Goal: Task Accomplishment & Management: Use online tool/utility

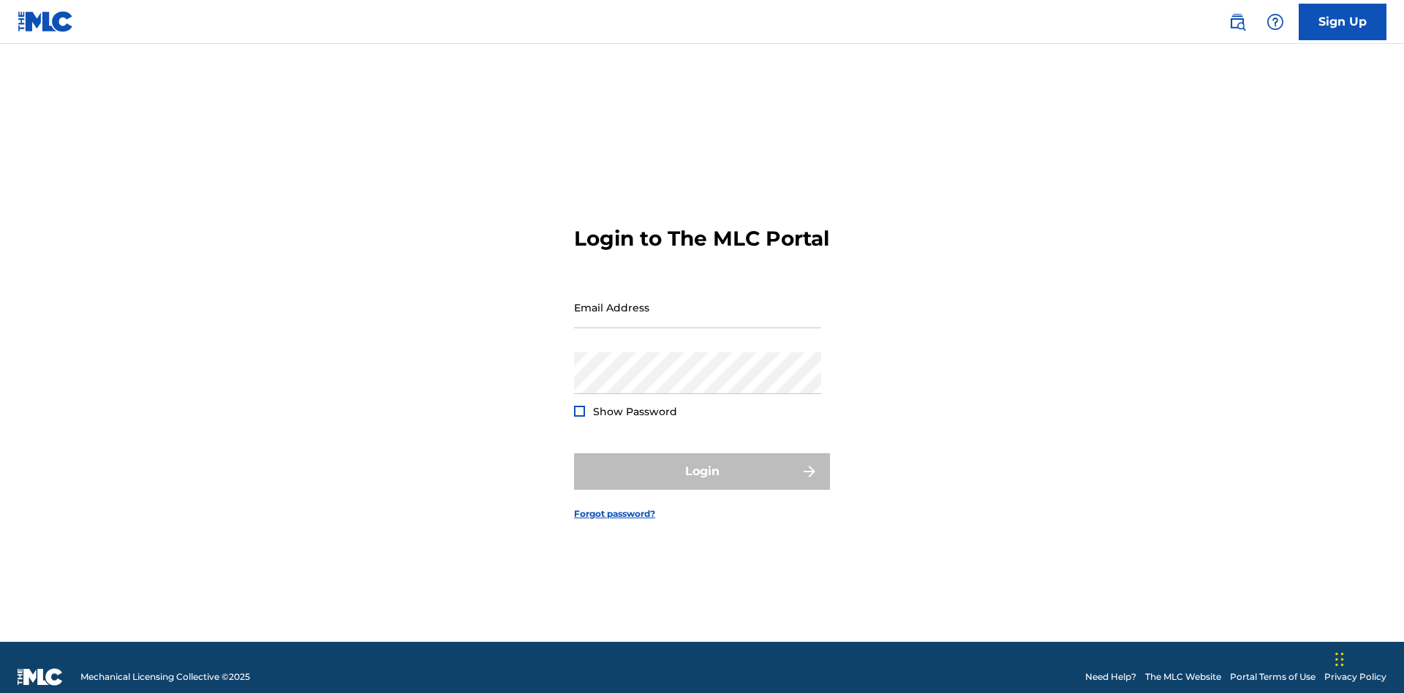
scroll to position [19, 0]
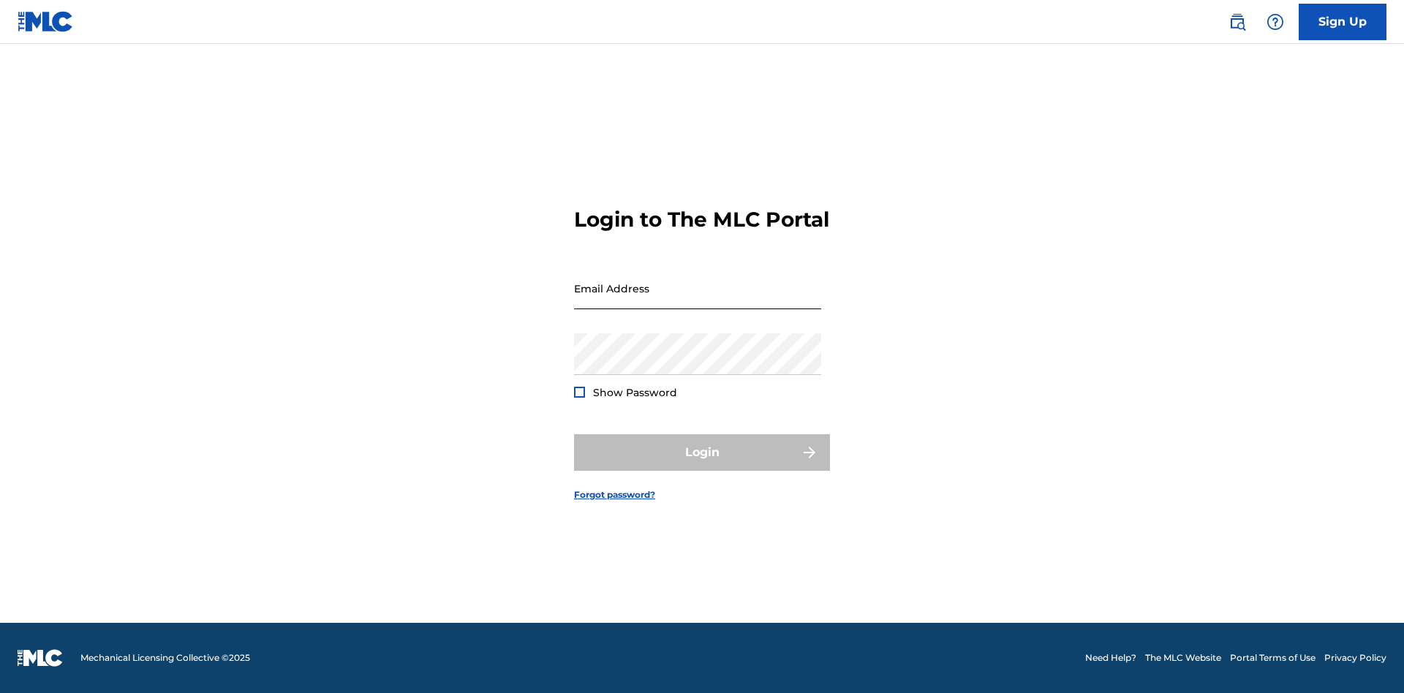
click at [697, 300] on input "Email Address" at bounding box center [697, 289] width 247 height 42
type input "[EMAIL_ADDRESS][DOMAIN_NAME]"
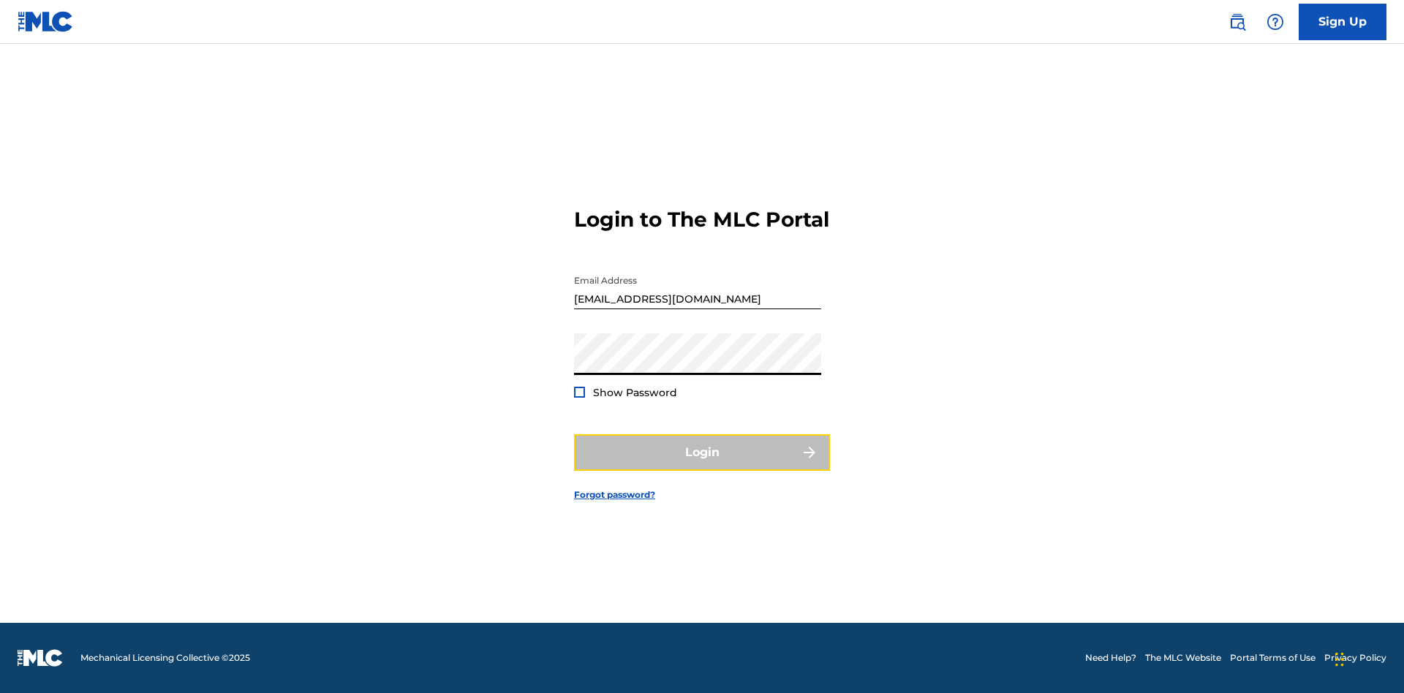
click at [702, 465] on button "Login" at bounding box center [702, 452] width 256 height 37
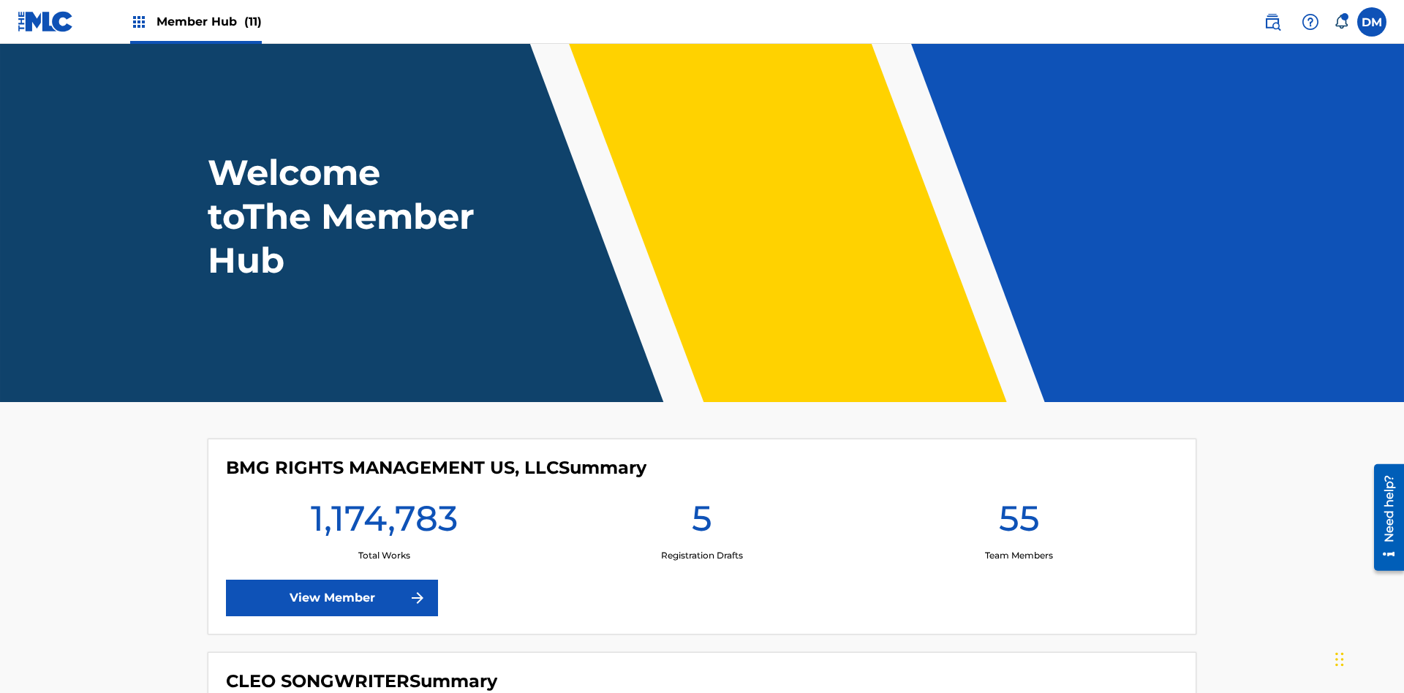
click at [208, 21] on span "Member Hub (11)" at bounding box center [208, 21] width 105 height 17
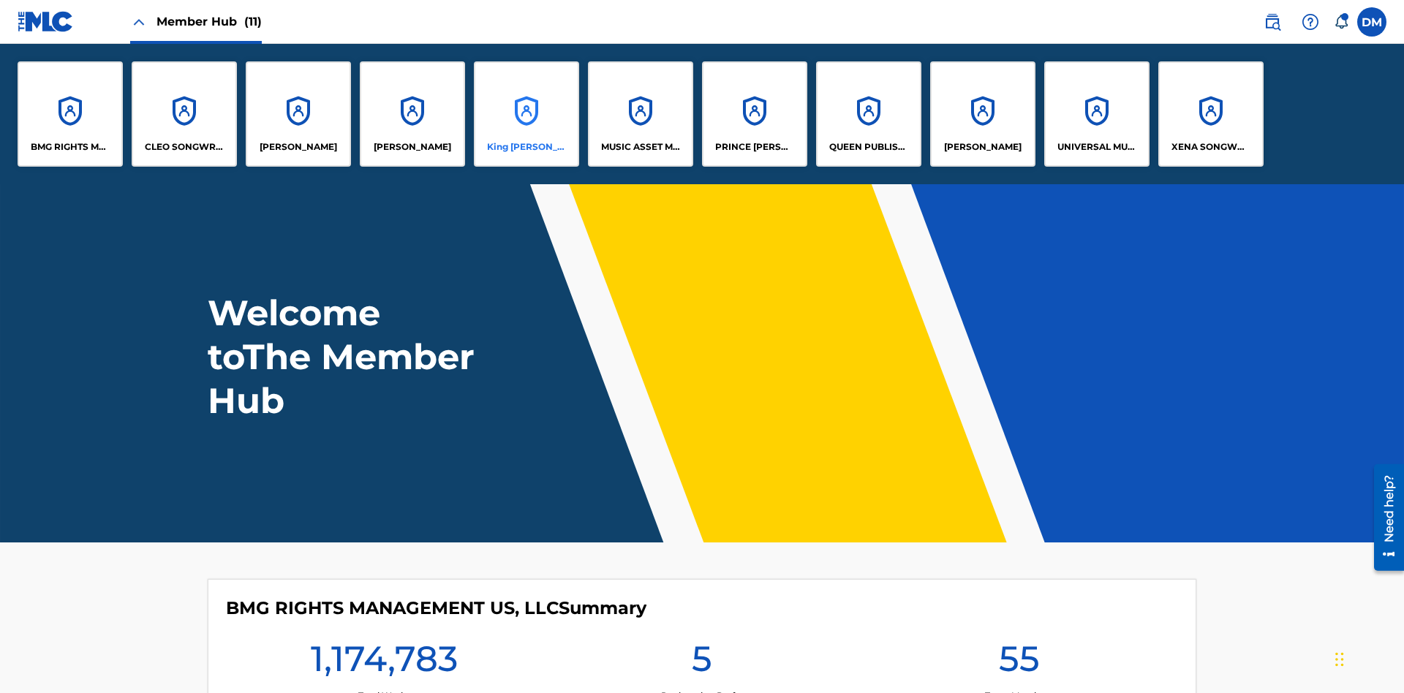
click at [526, 147] on p "King [PERSON_NAME]" at bounding box center [527, 146] width 80 height 13
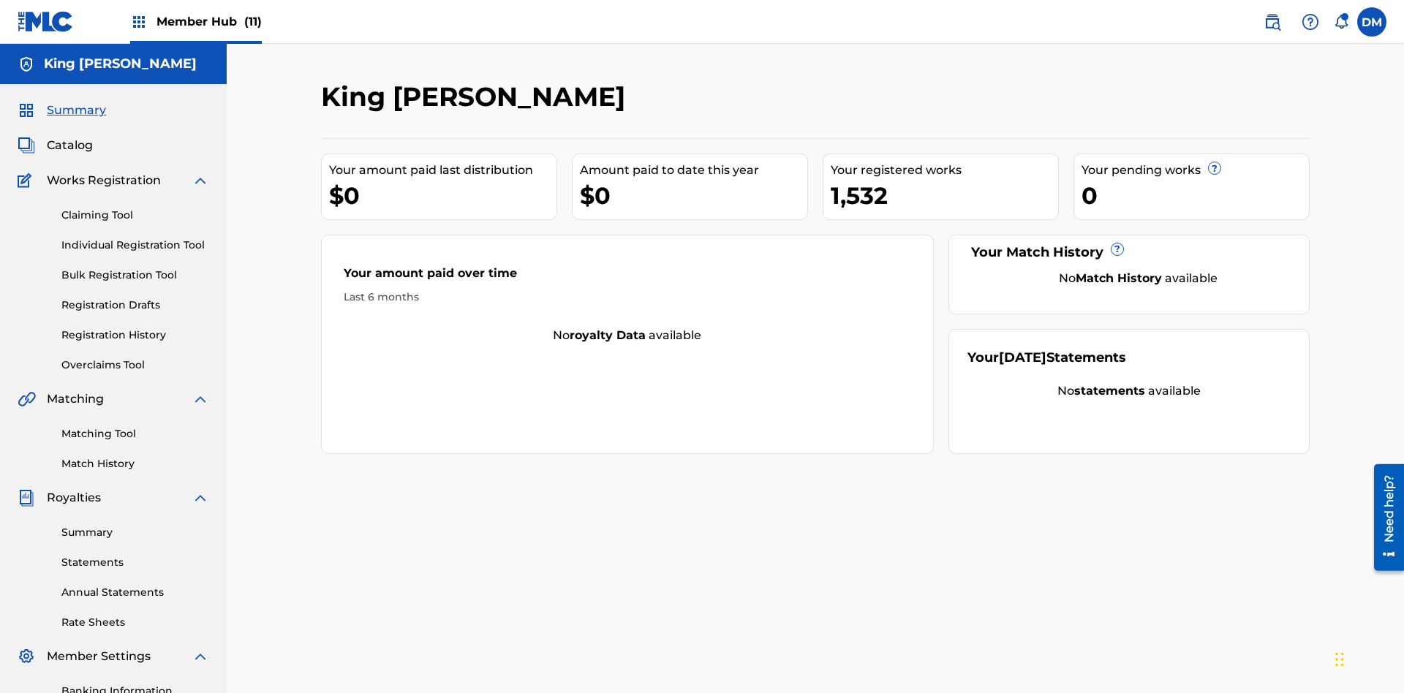
scroll to position [120, 0]
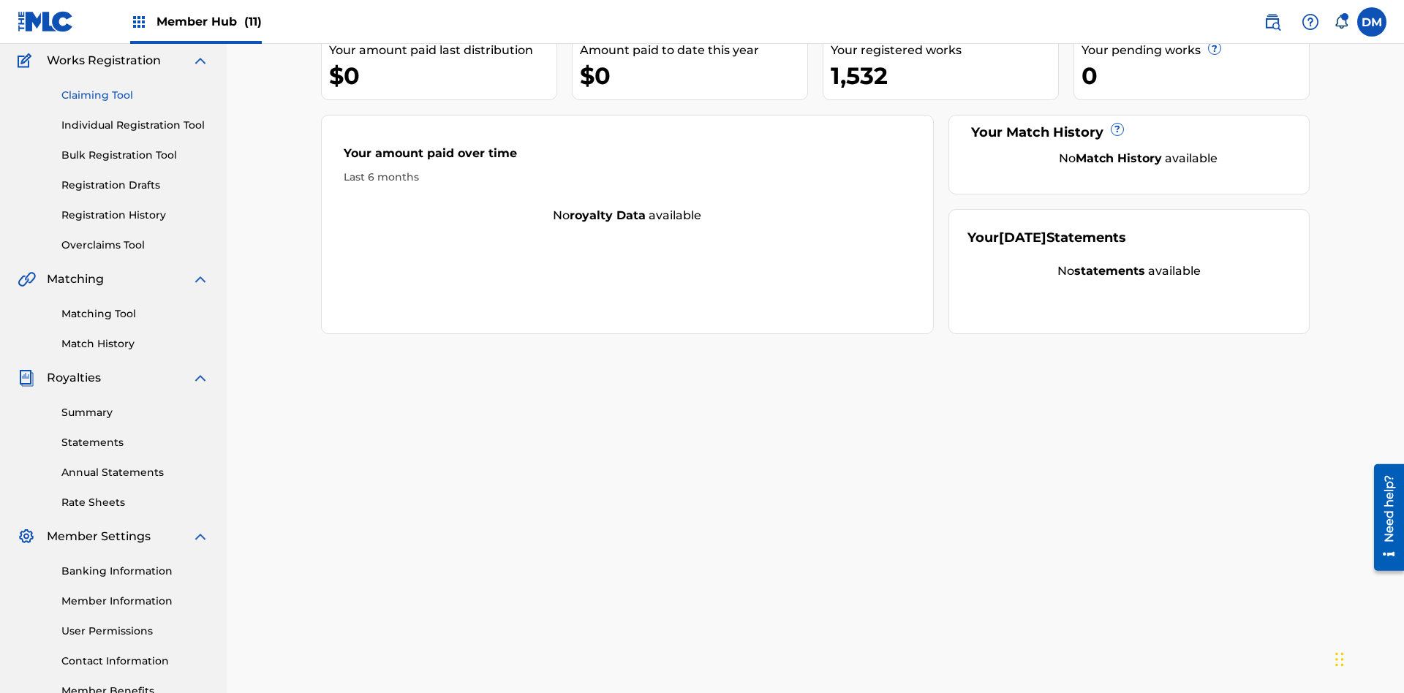
click at [135, 95] on link "Claiming Tool" at bounding box center [135, 95] width 148 height 15
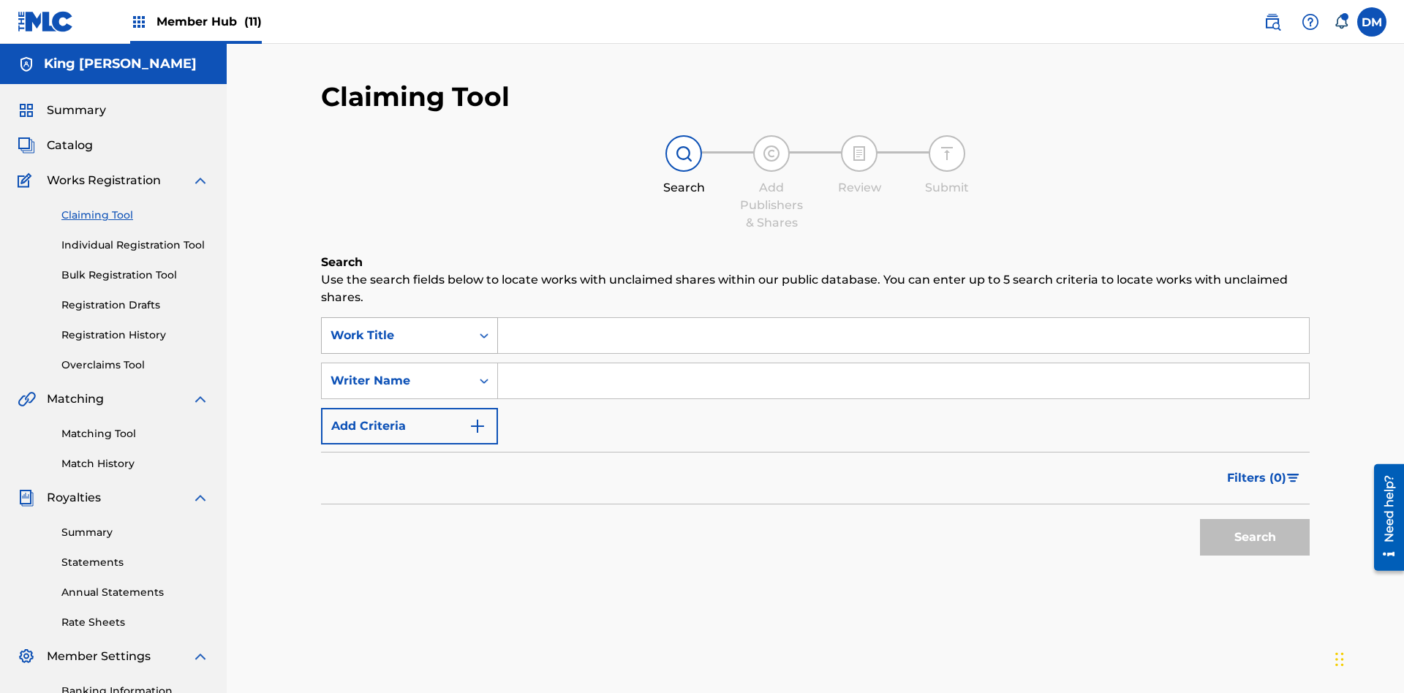
click at [396, 327] on div "Work Title" at bounding box center [396, 336] width 132 height 18
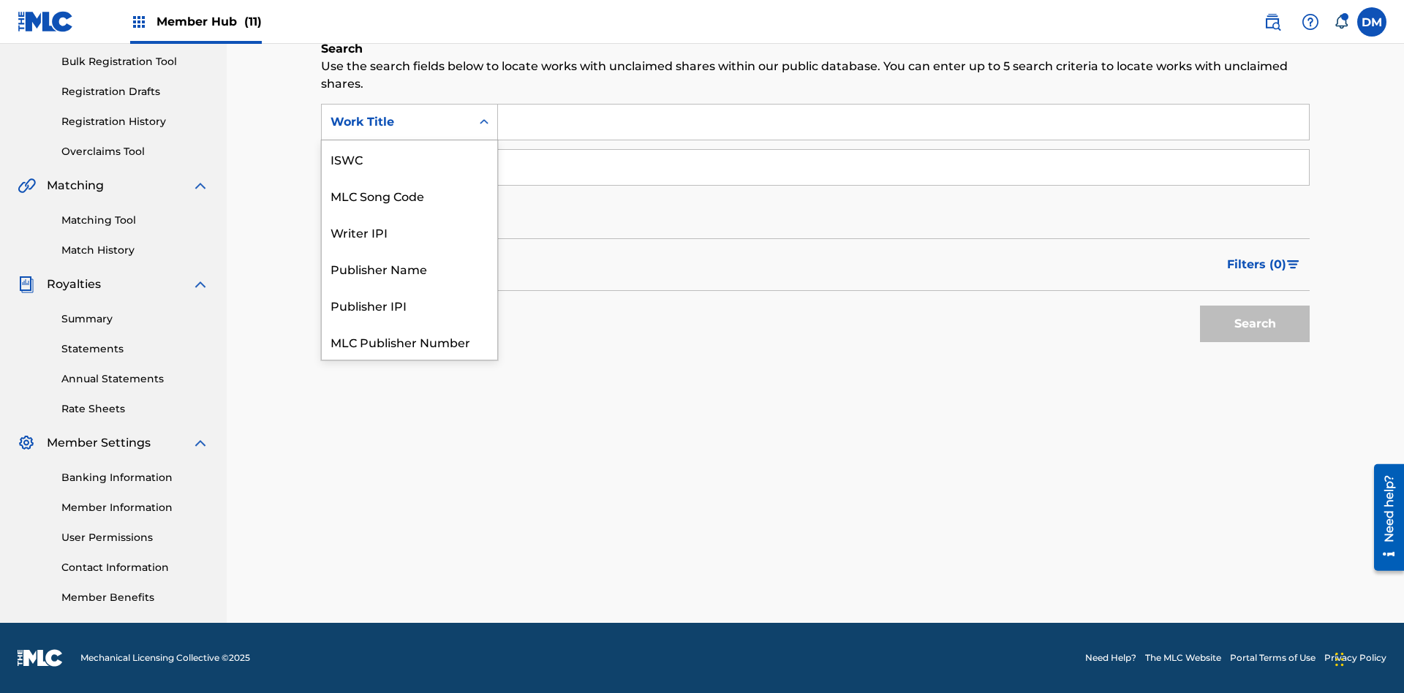
scroll to position [37, 0]
click at [409, 140] on div "ISWC" at bounding box center [409, 122] width 175 height 37
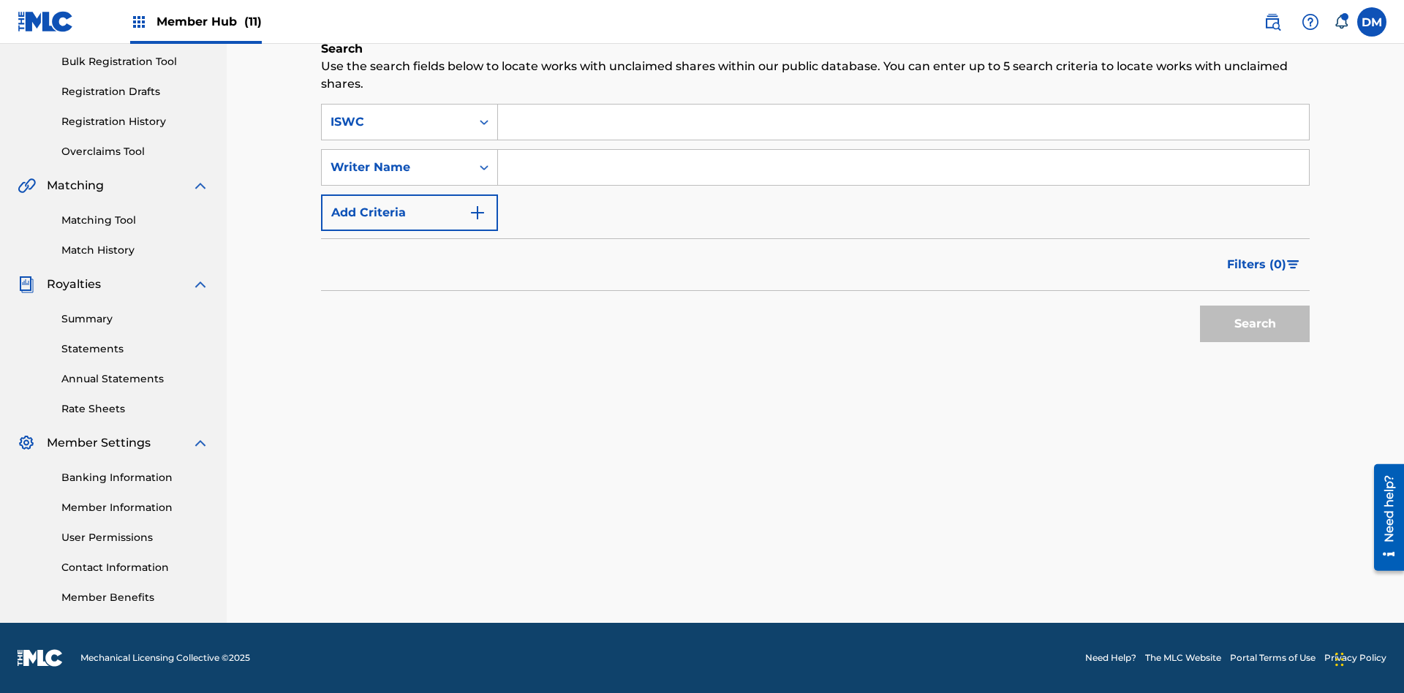
scroll to position [0, 0]
click at [903, 122] on input "Search Form" at bounding box center [903, 122] width 811 height 35
type input "T9645292484"
click at [1254, 324] on button "Search" at bounding box center [1255, 324] width 110 height 37
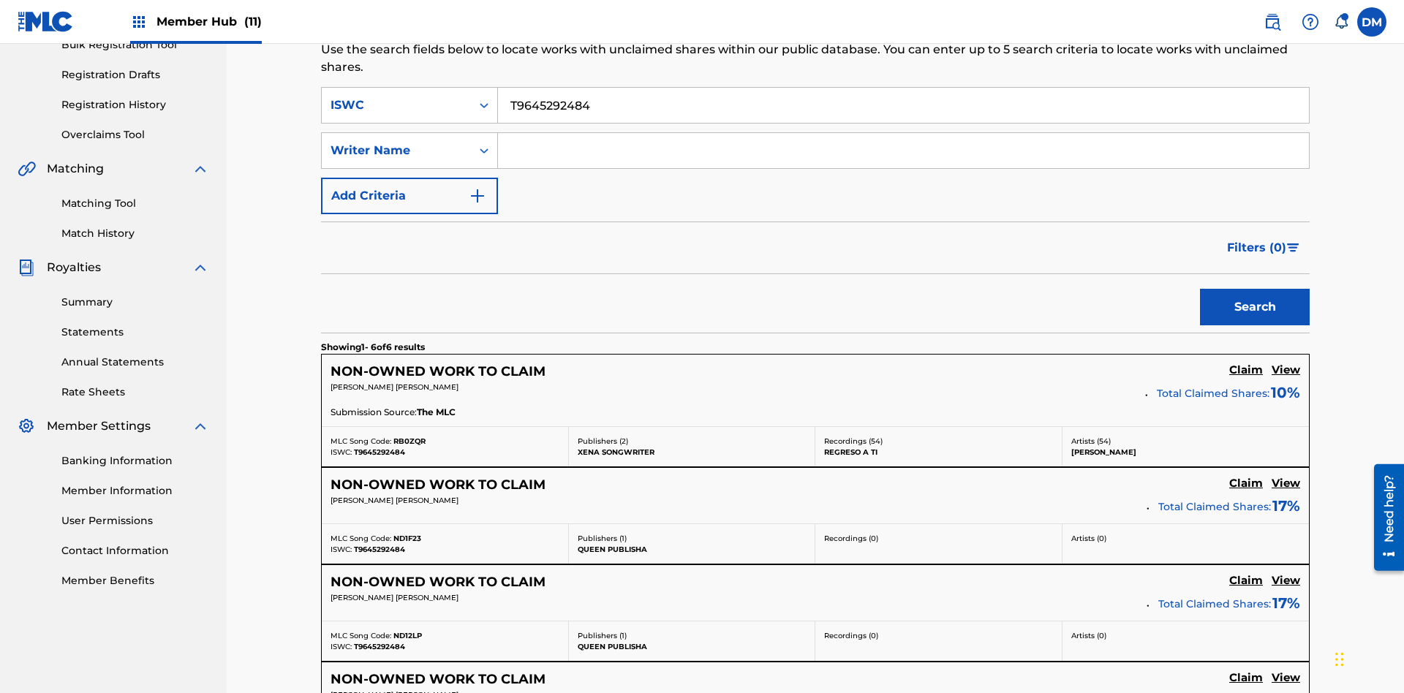
click at [903, 105] on input "T9645292484" at bounding box center [903, 105] width 811 height 35
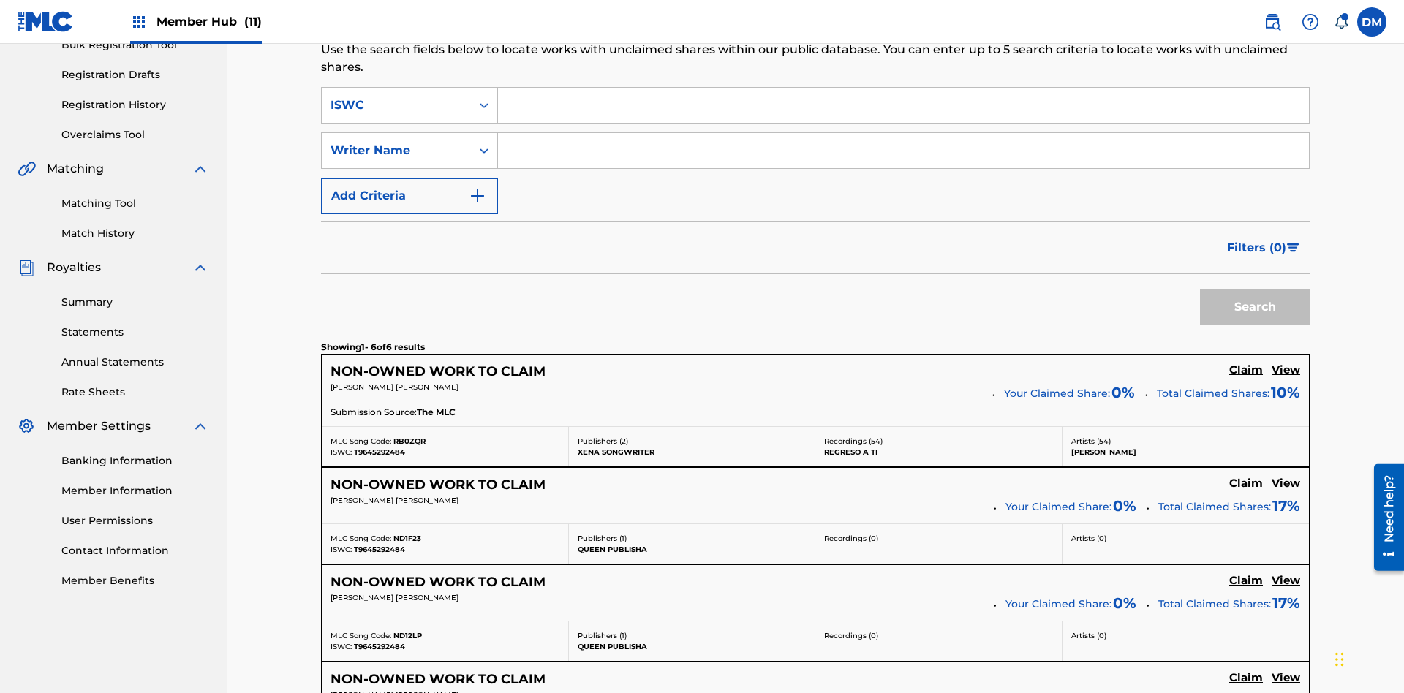
click at [903, 133] on input "Search Form" at bounding box center [903, 150] width 811 height 35
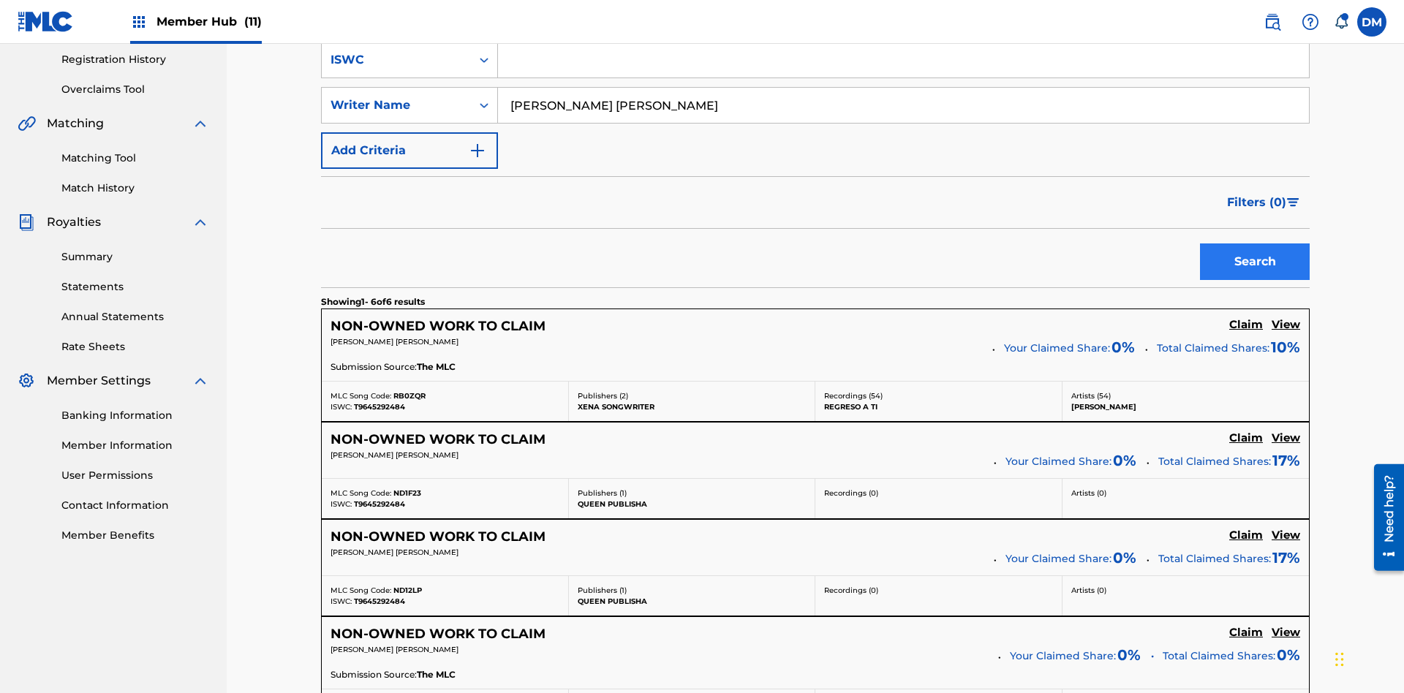
type input "[PERSON_NAME] [PERSON_NAME]"
click at [1254, 243] on button "Search" at bounding box center [1255, 261] width 110 height 37
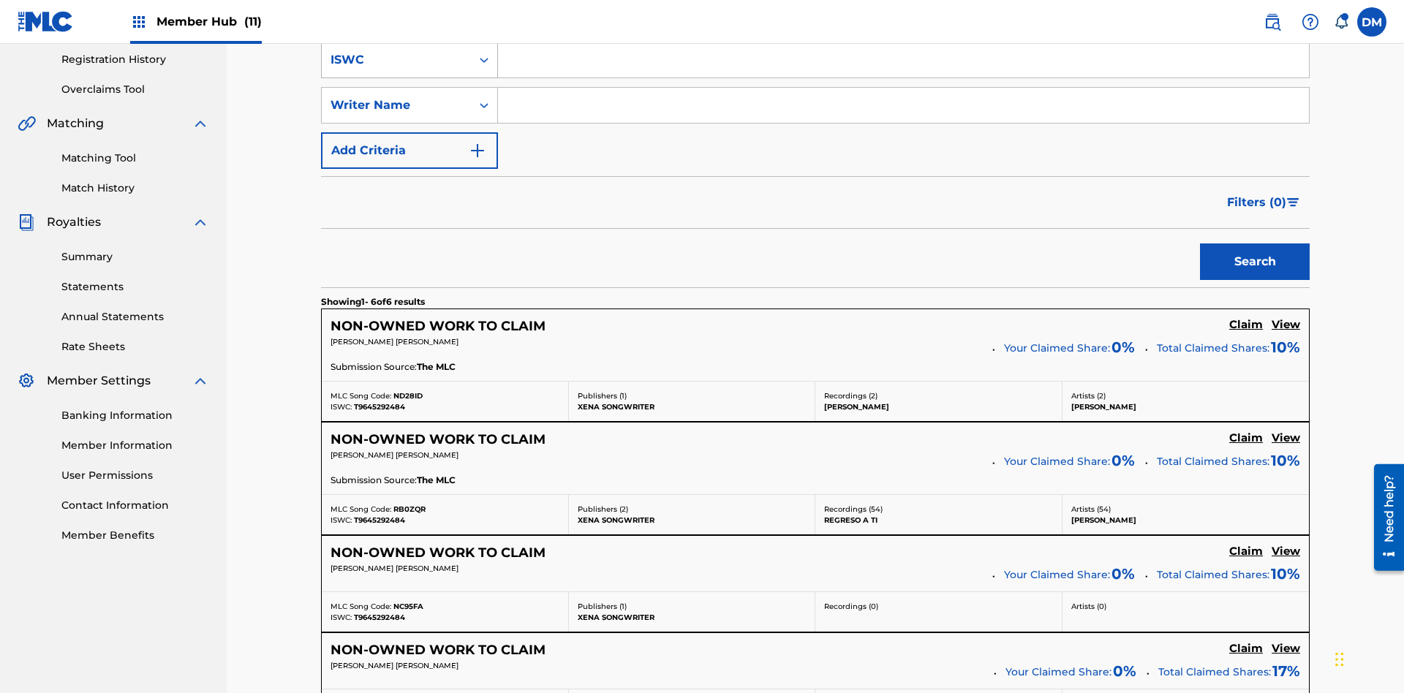
click at [396, 69] on div "ISWC" at bounding box center [396, 60] width 132 height 18
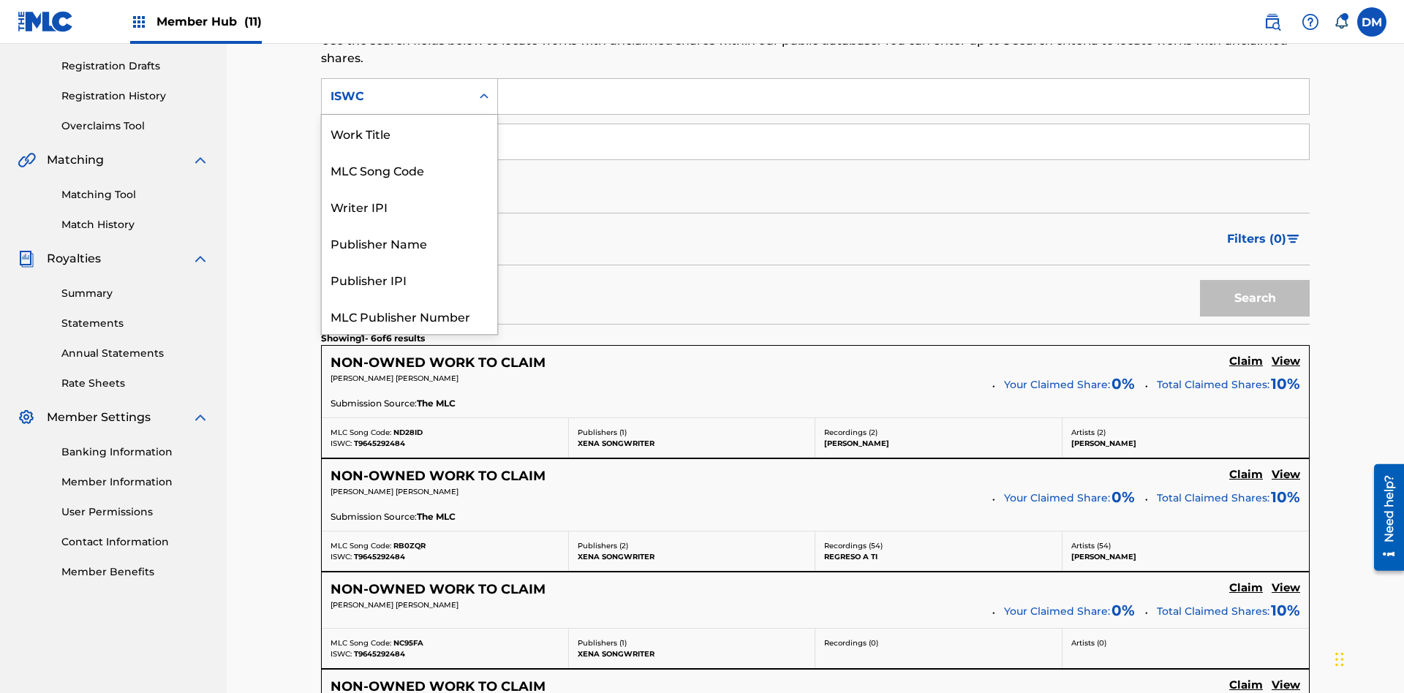
scroll to position [37, 0]
click at [409, 115] on div "Work Title" at bounding box center [409, 96] width 175 height 37
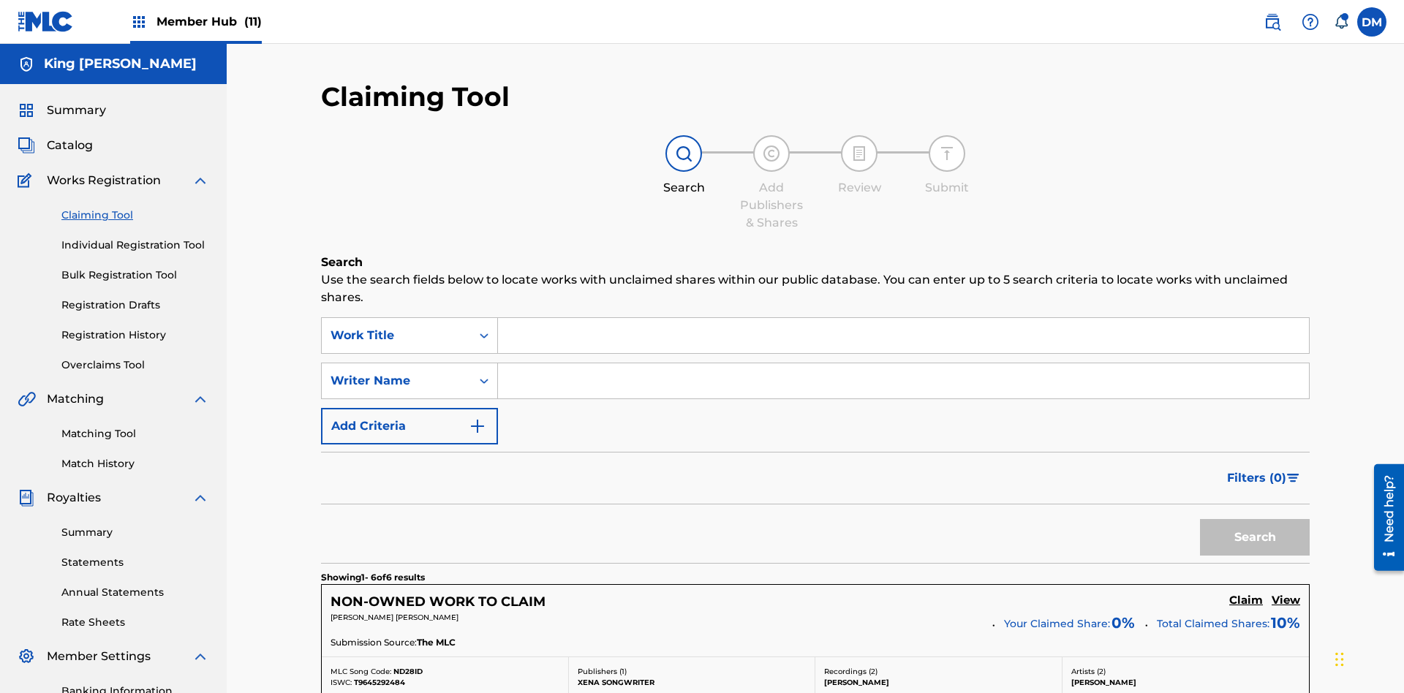
click at [903, 318] on input "Search Form" at bounding box center [903, 335] width 811 height 35
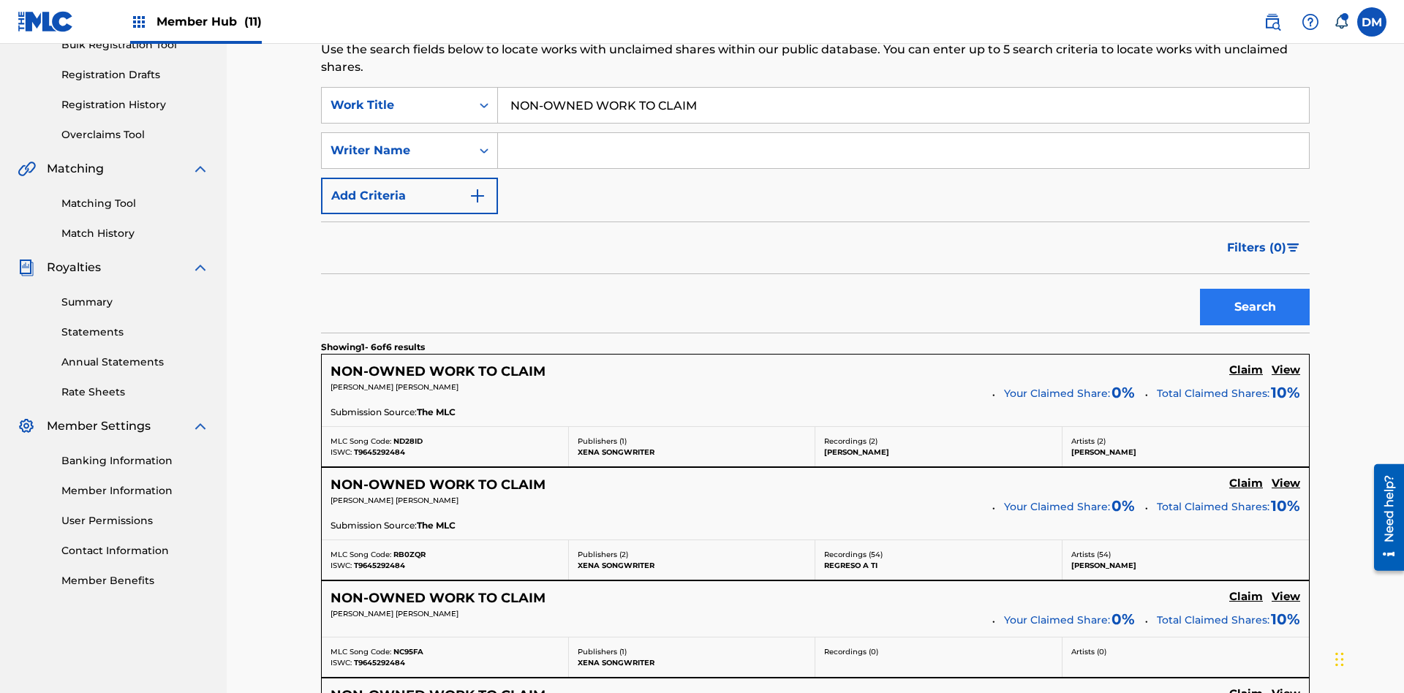
type input "NON-OWNED WORK TO CLAIM"
click at [1254, 289] on button "Search" at bounding box center [1255, 307] width 110 height 37
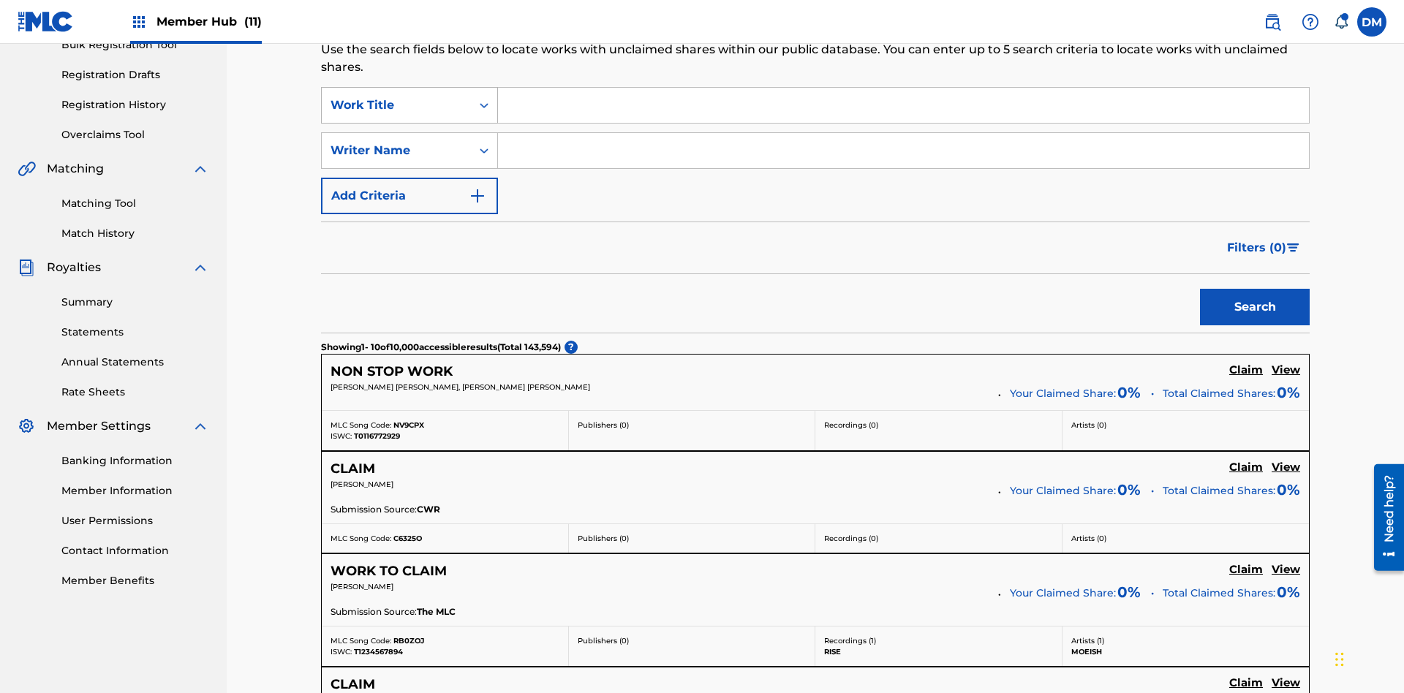
click at [396, 96] on div "Work Title" at bounding box center [396, 105] width 132 height 18
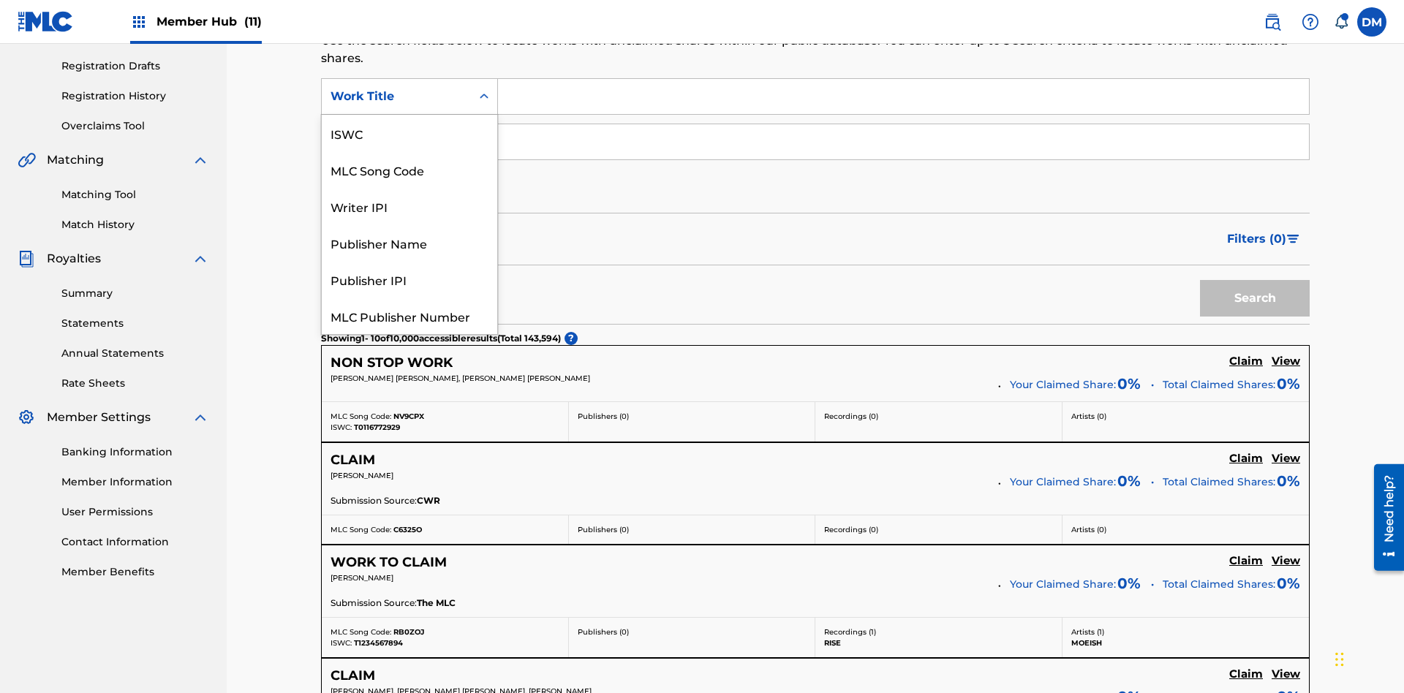
scroll to position [37, 0]
click at [409, 133] on div "MLC Song Code" at bounding box center [409, 133] width 175 height 37
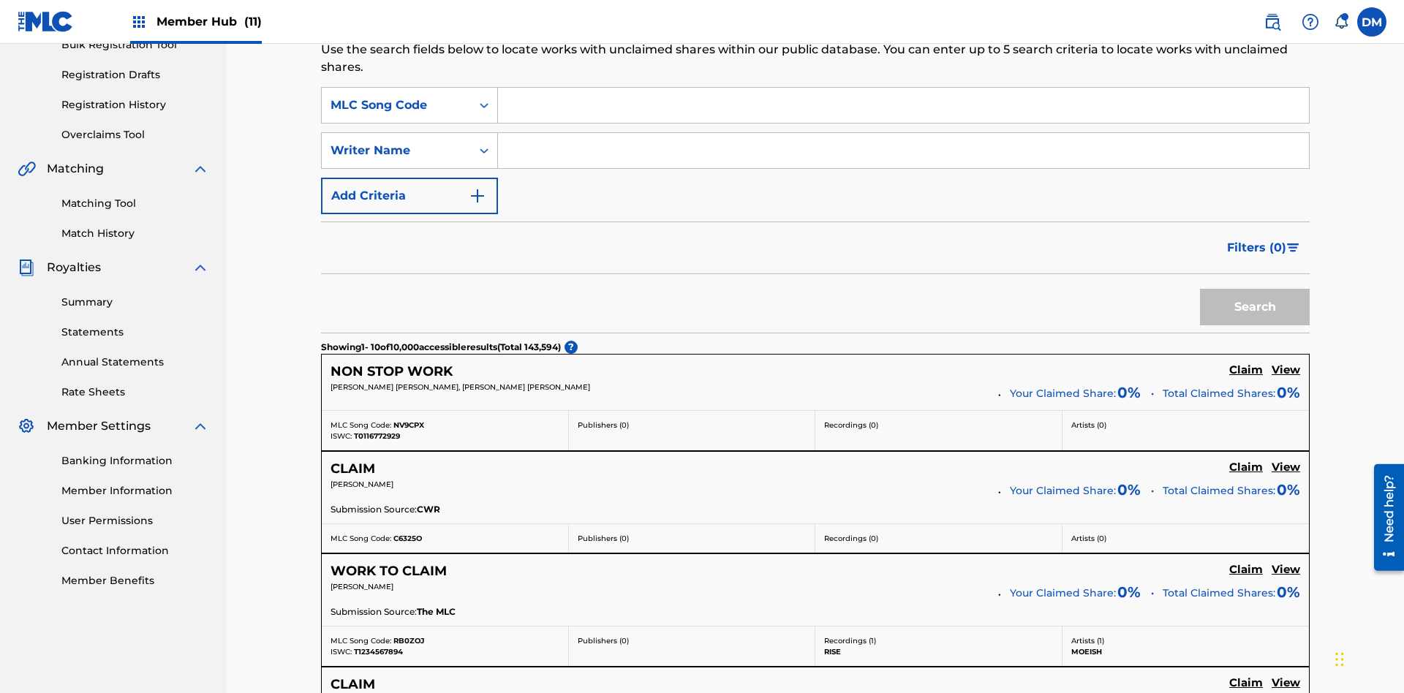
click at [903, 105] on input "Search Form" at bounding box center [903, 105] width 811 height 35
type input "RB0ZQR"
click at [1254, 289] on button "Search" at bounding box center [1255, 307] width 110 height 37
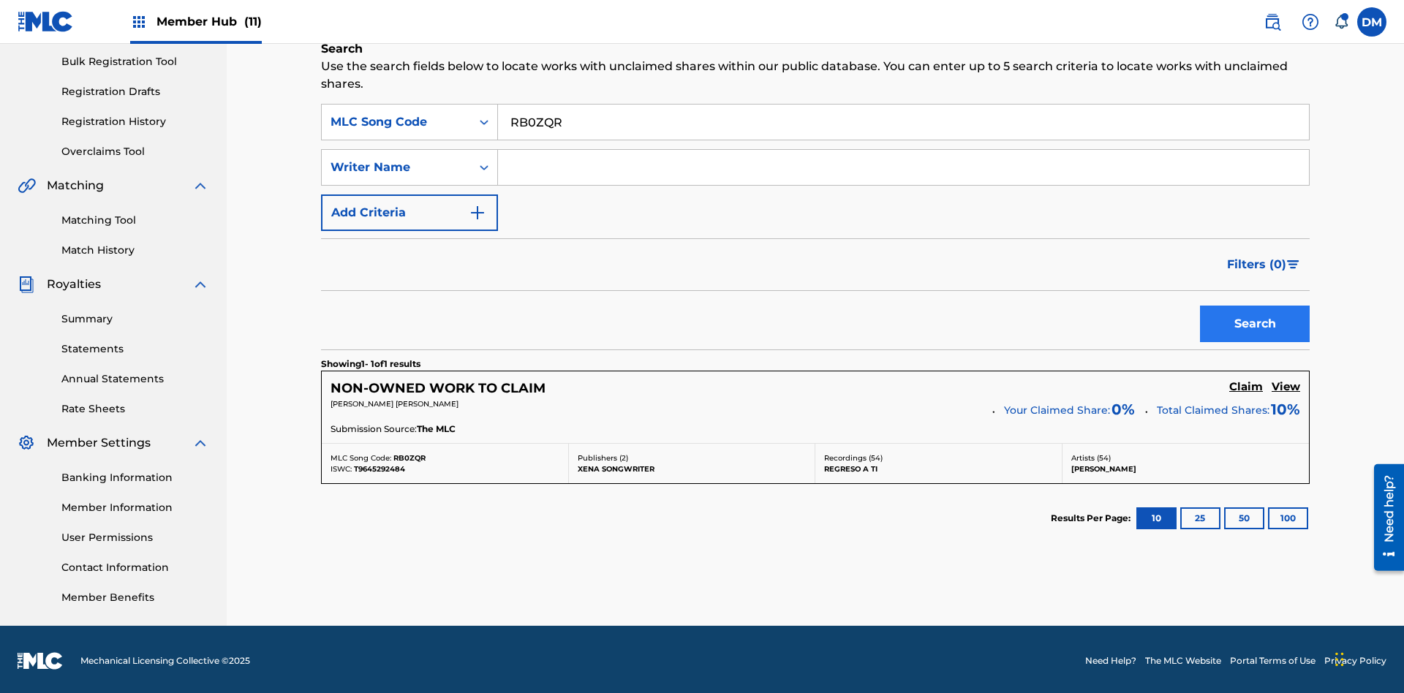
scroll to position [216, 0]
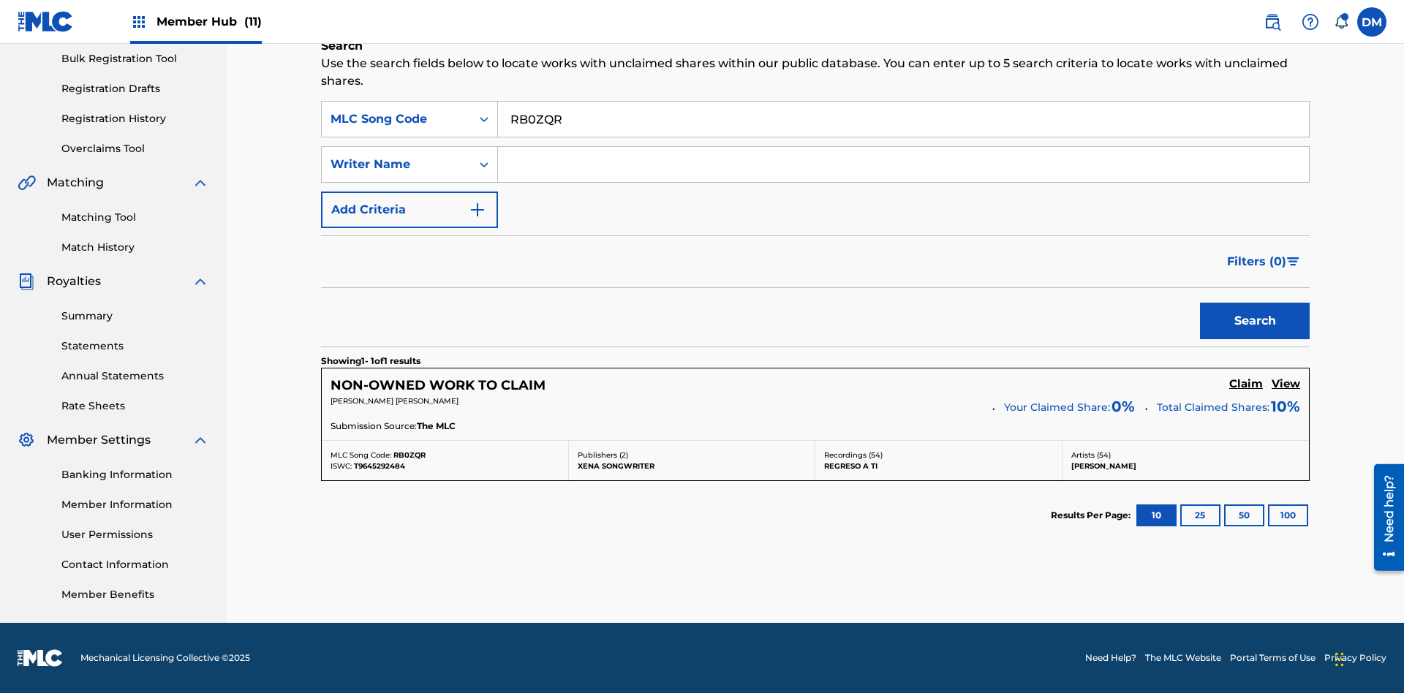
click at [903, 119] on input "RB0ZQR" at bounding box center [903, 119] width 811 height 35
click at [396, 119] on div "MLC Song Code" at bounding box center [396, 119] width 132 height 18
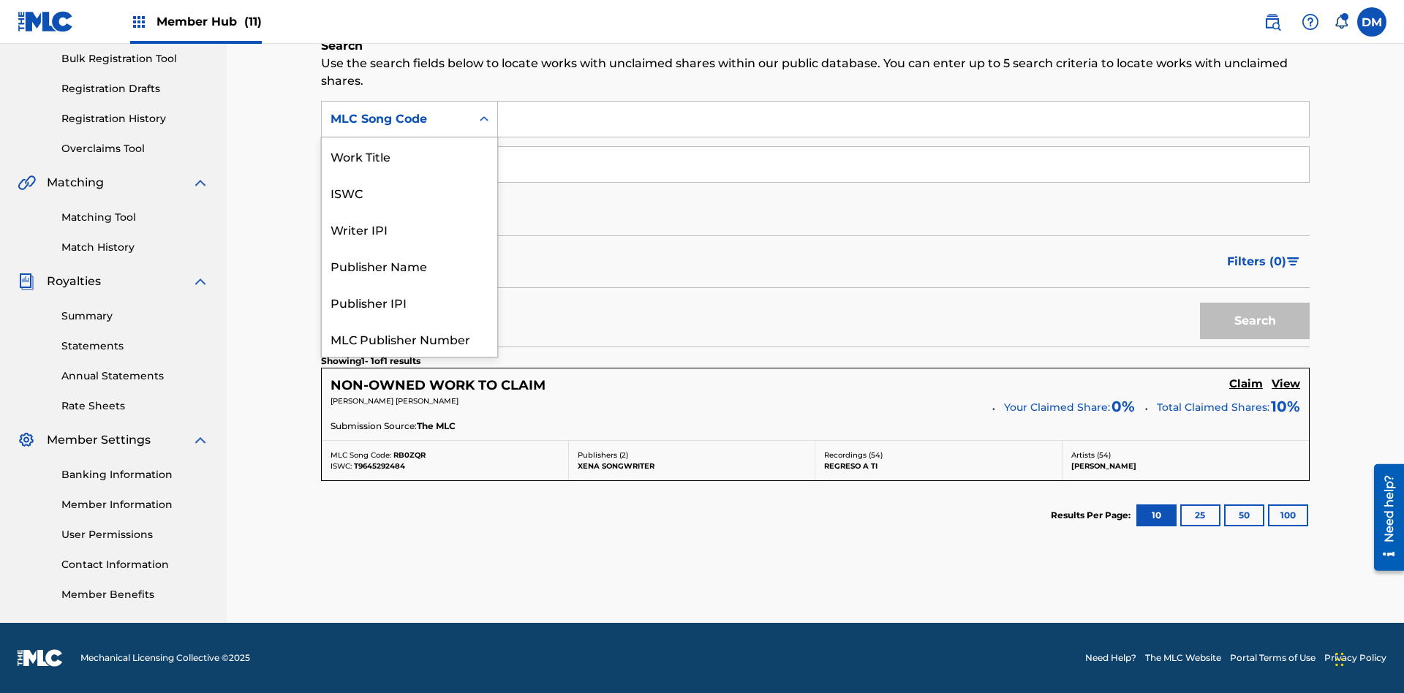
scroll to position [37, 0]
click at [409, 192] on div "Writer IPI" at bounding box center [409, 192] width 175 height 37
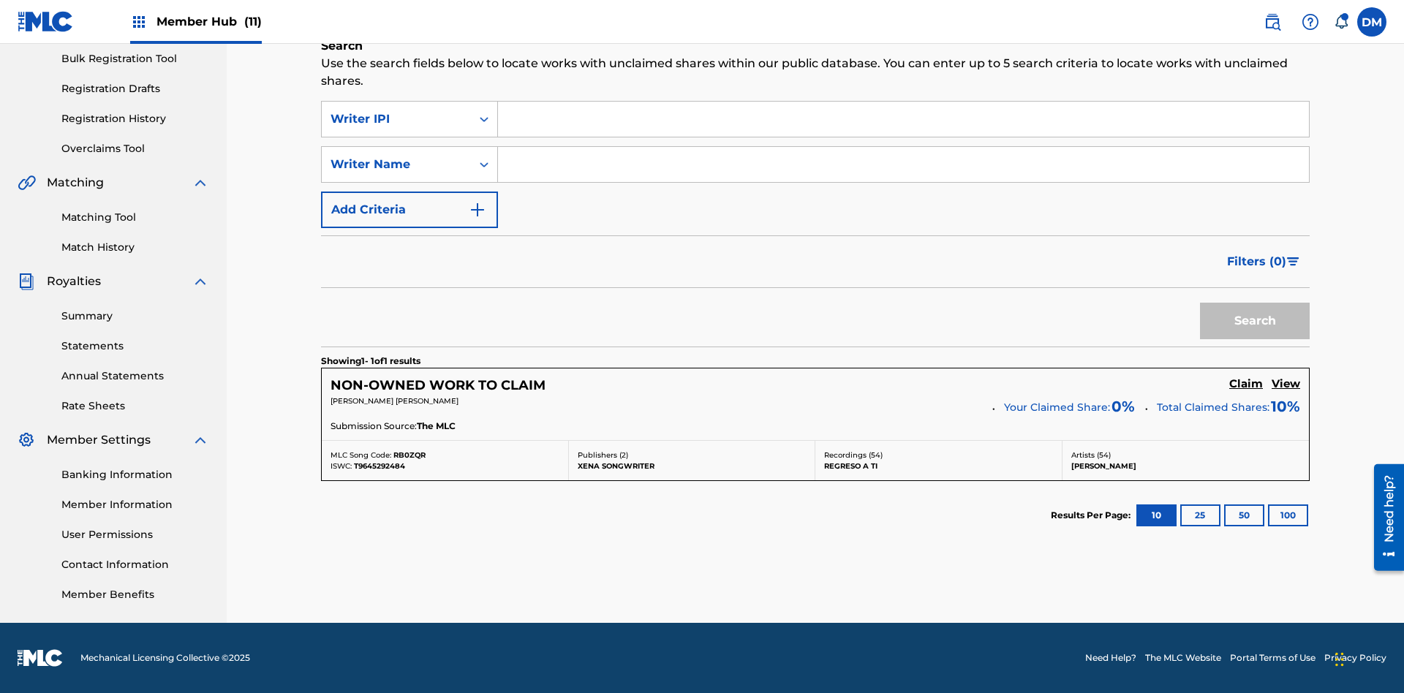
click at [903, 119] on input "Search Form" at bounding box center [903, 119] width 811 height 35
type input "00369275519"
click at [1254, 321] on button "Search" at bounding box center [1255, 321] width 110 height 37
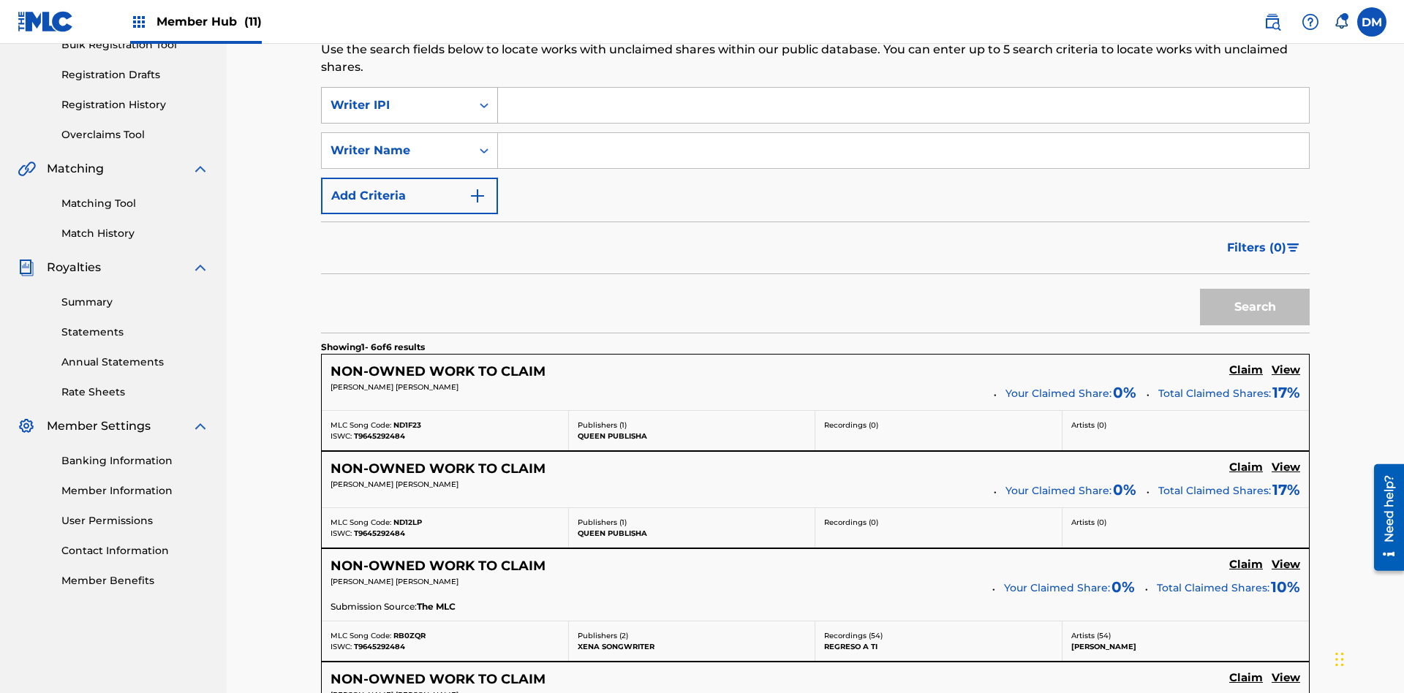
click at [396, 96] on div "Writer IPI" at bounding box center [396, 105] width 132 height 18
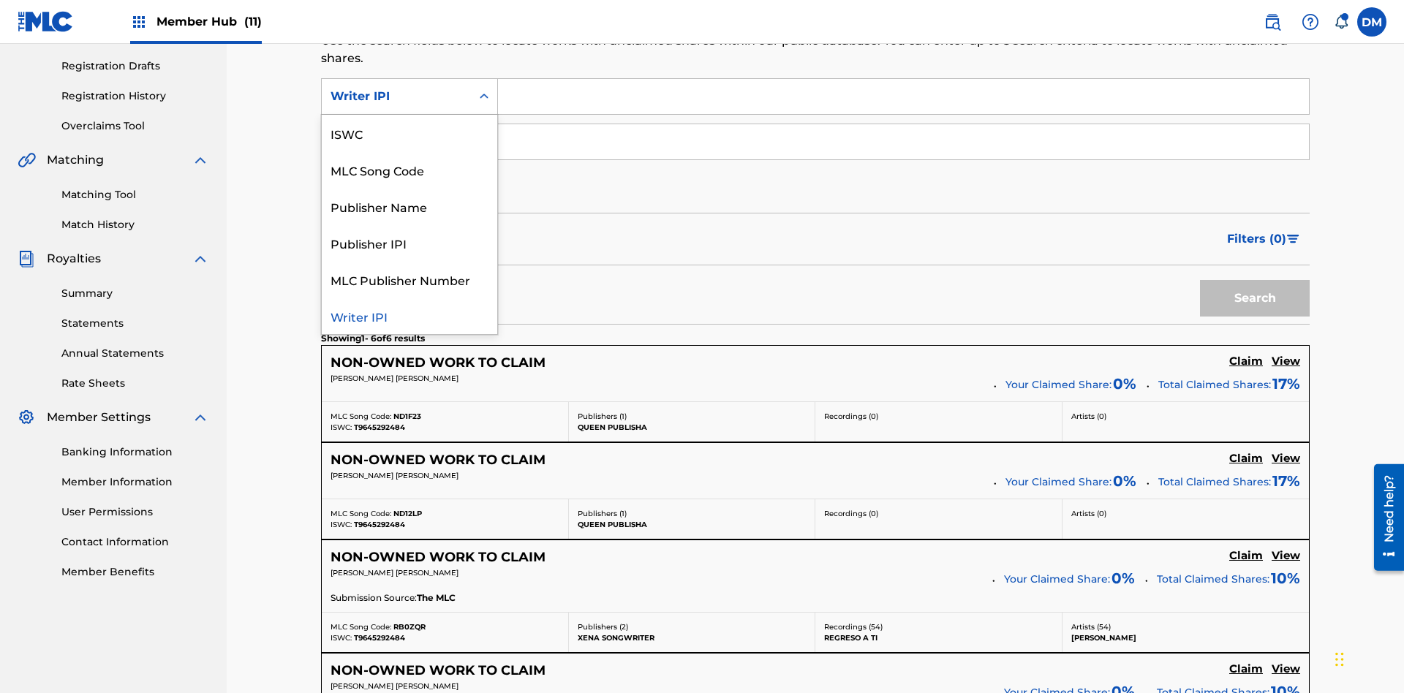
click at [409, 206] on div "Publisher Name" at bounding box center [409, 206] width 175 height 37
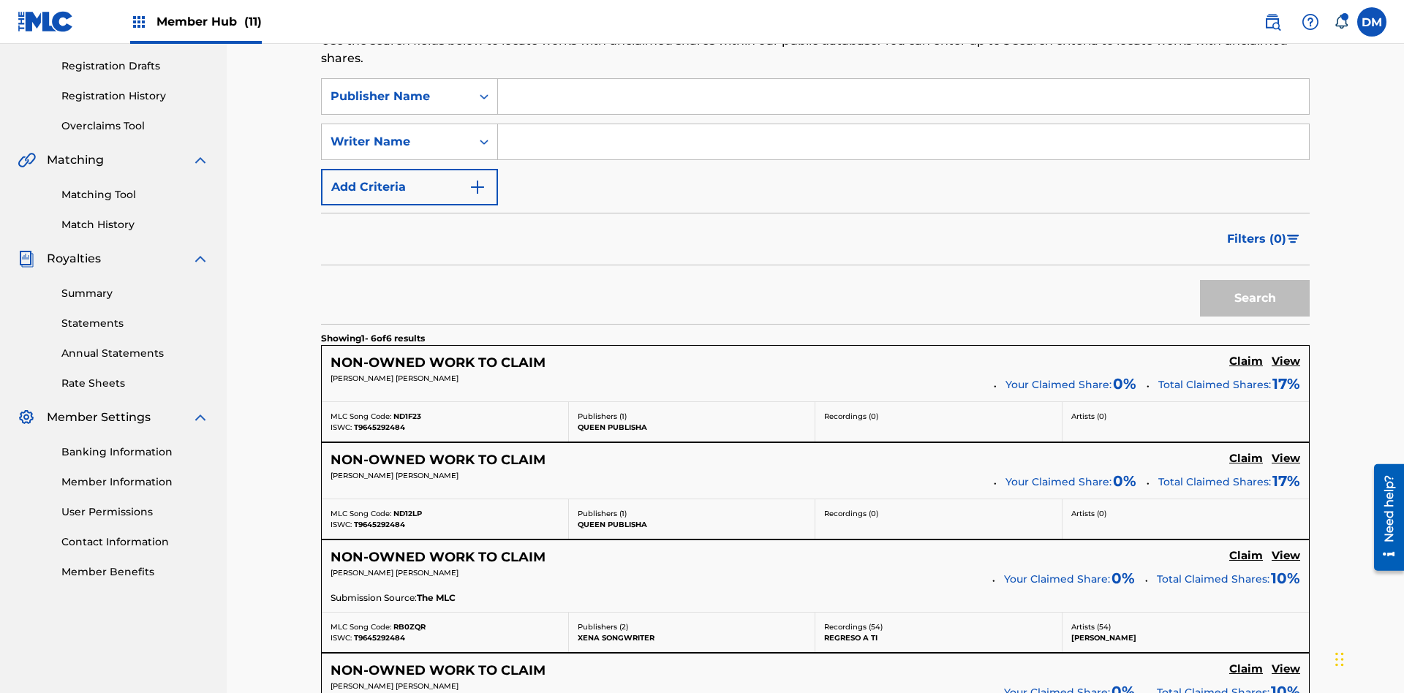
click at [903, 105] on input "Search Form" at bounding box center [903, 96] width 811 height 35
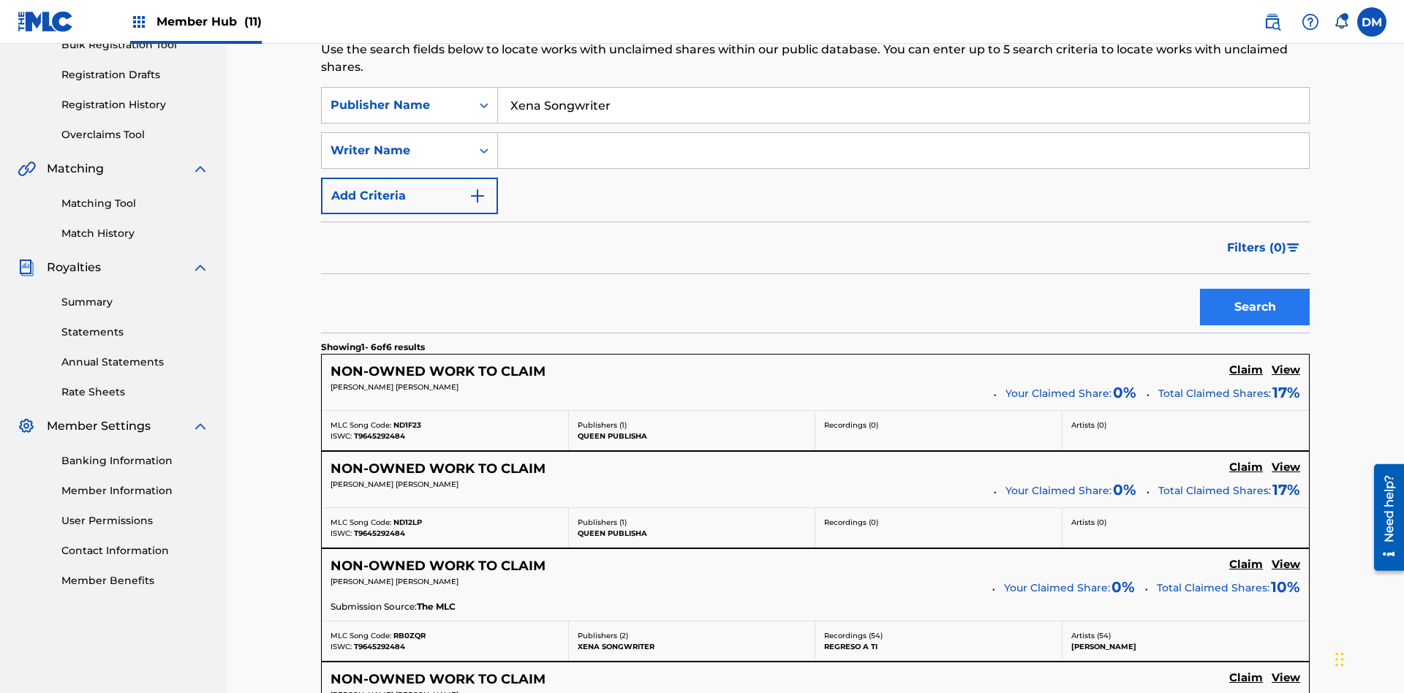
type input "Xena Songwriter"
click at [1254, 289] on button "Search" at bounding box center [1255, 307] width 110 height 37
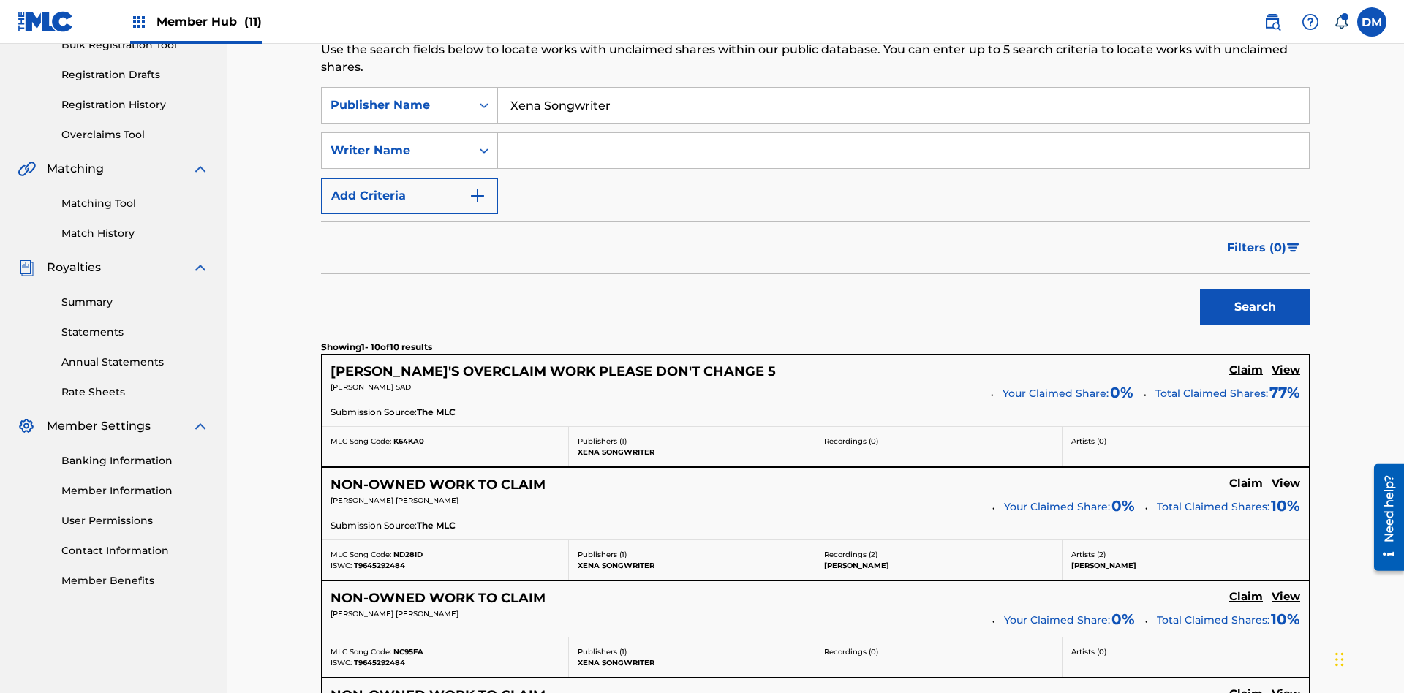
click at [903, 105] on input "Xena Songwriter" at bounding box center [903, 105] width 811 height 35
click at [396, 96] on div "Publisher Name" at bounding box center [396, 105] width 132 height 18
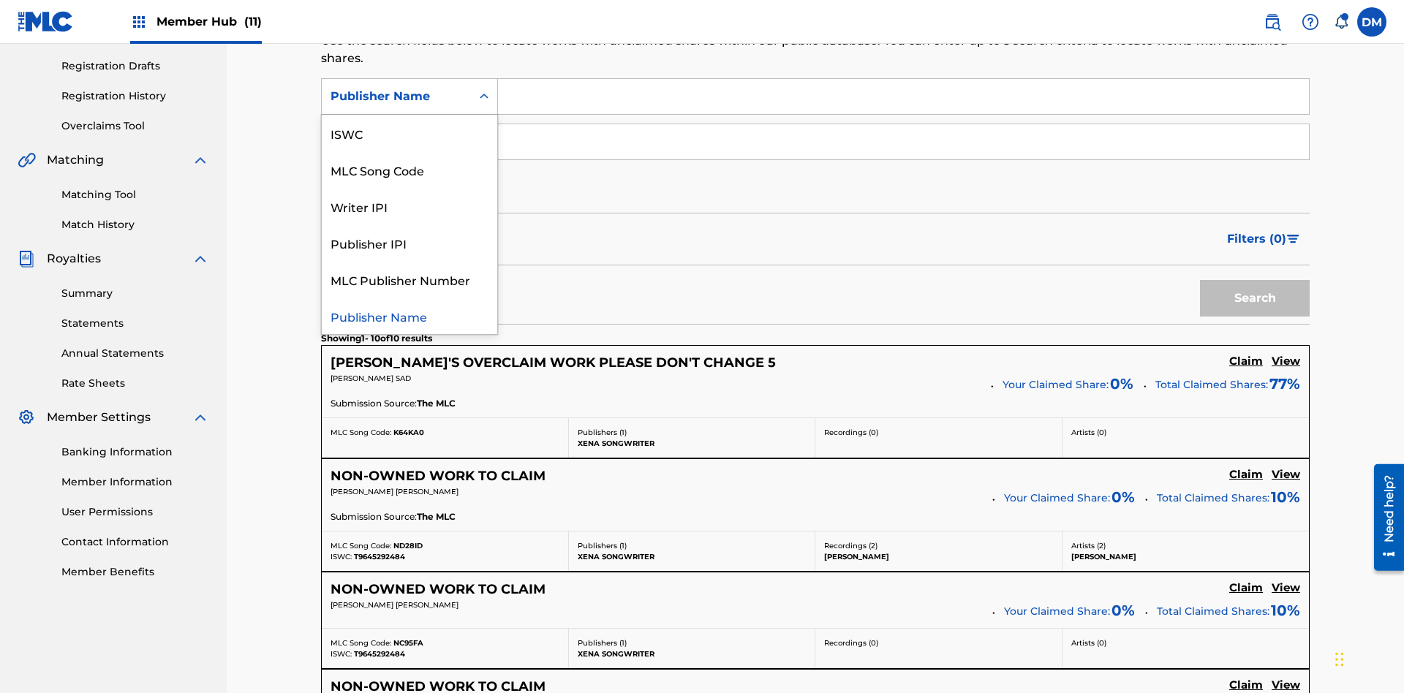
click at [409, 243] on div "Publisher IPI" at bounding box center [409, 242] width 175 height 37
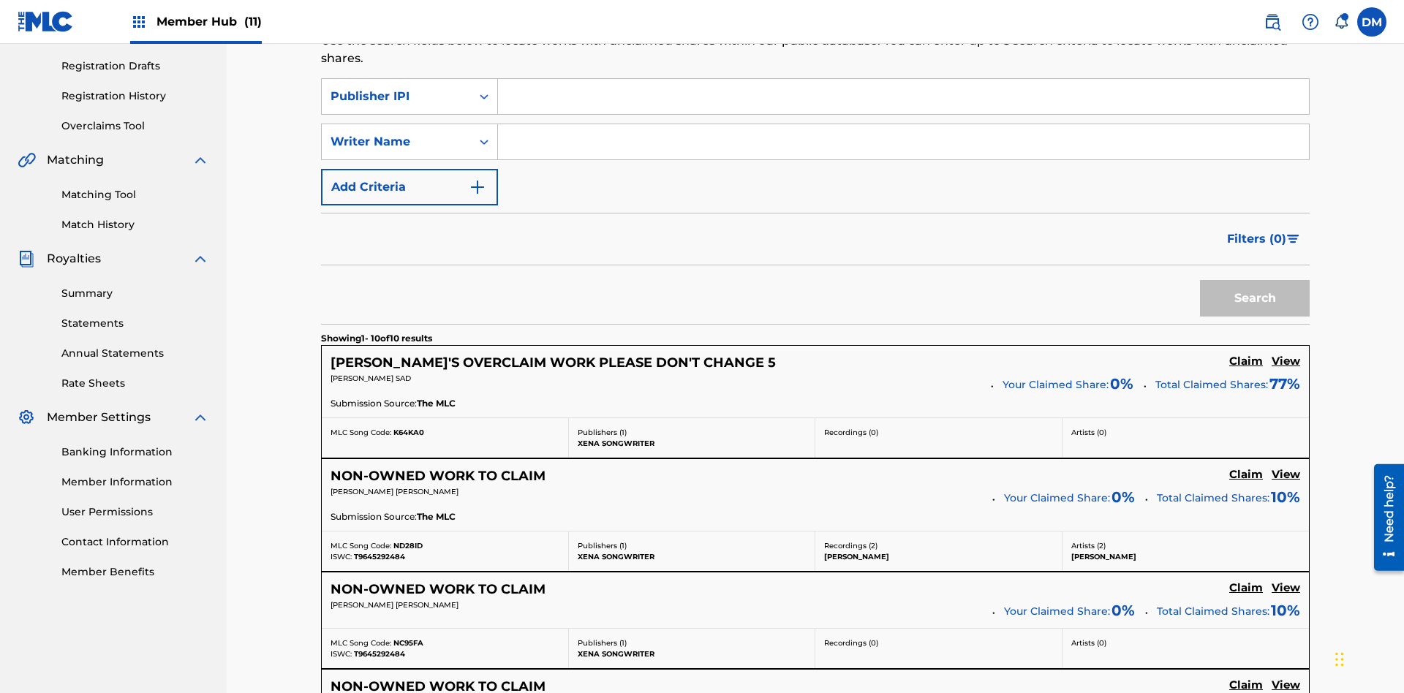
click at [903, 105] on input "Search Form" at bounding box center [903, 96] width 811 height 35
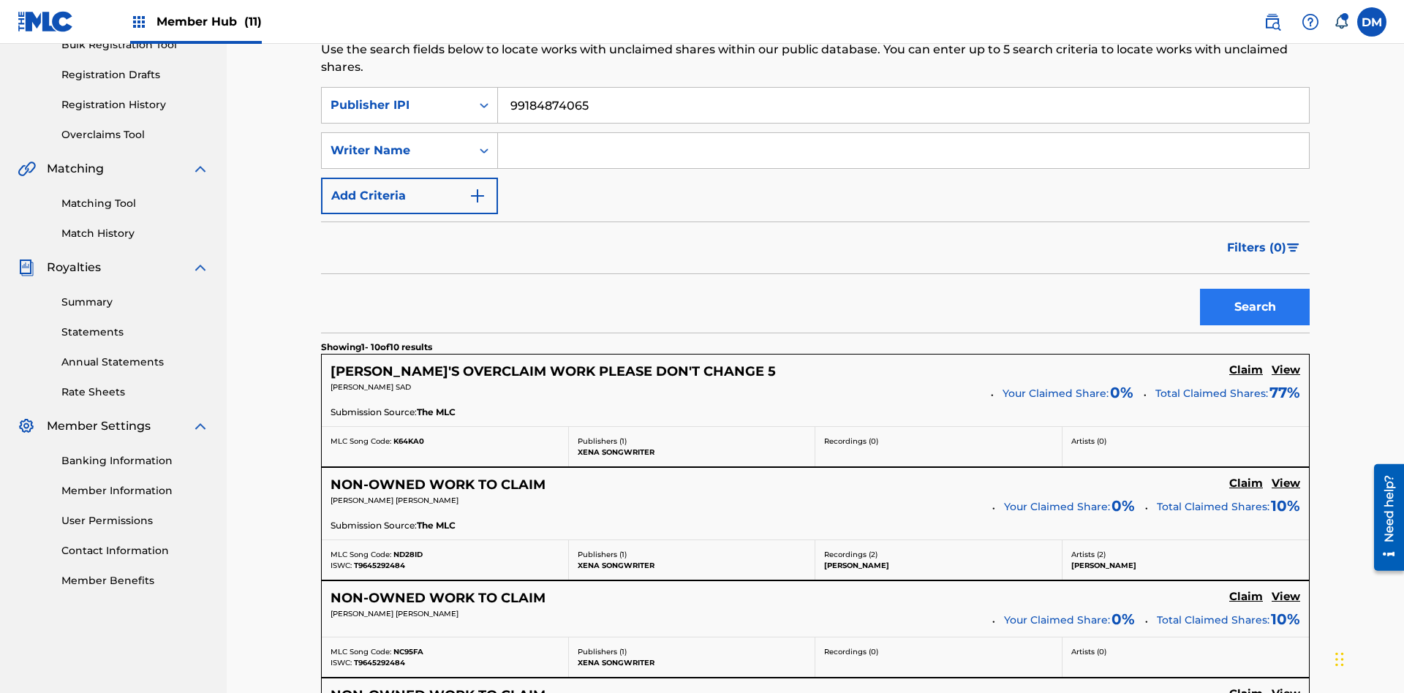
type input "99184874065"
click at [1254, 289] on button "Search" at bounding box center [1255, 307] width 110 height 37
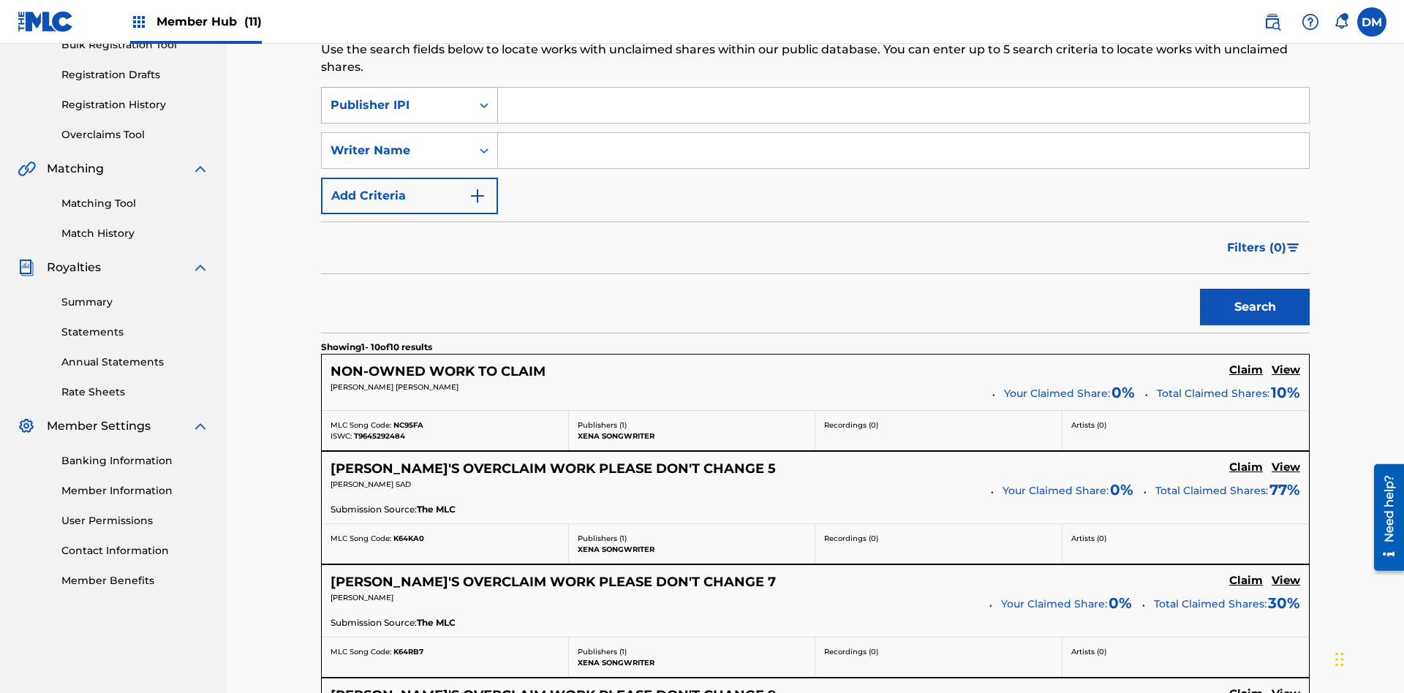
click at [396, 96] on div "Publisher IPI" at bounding box center [396, 105] width 132 height 18
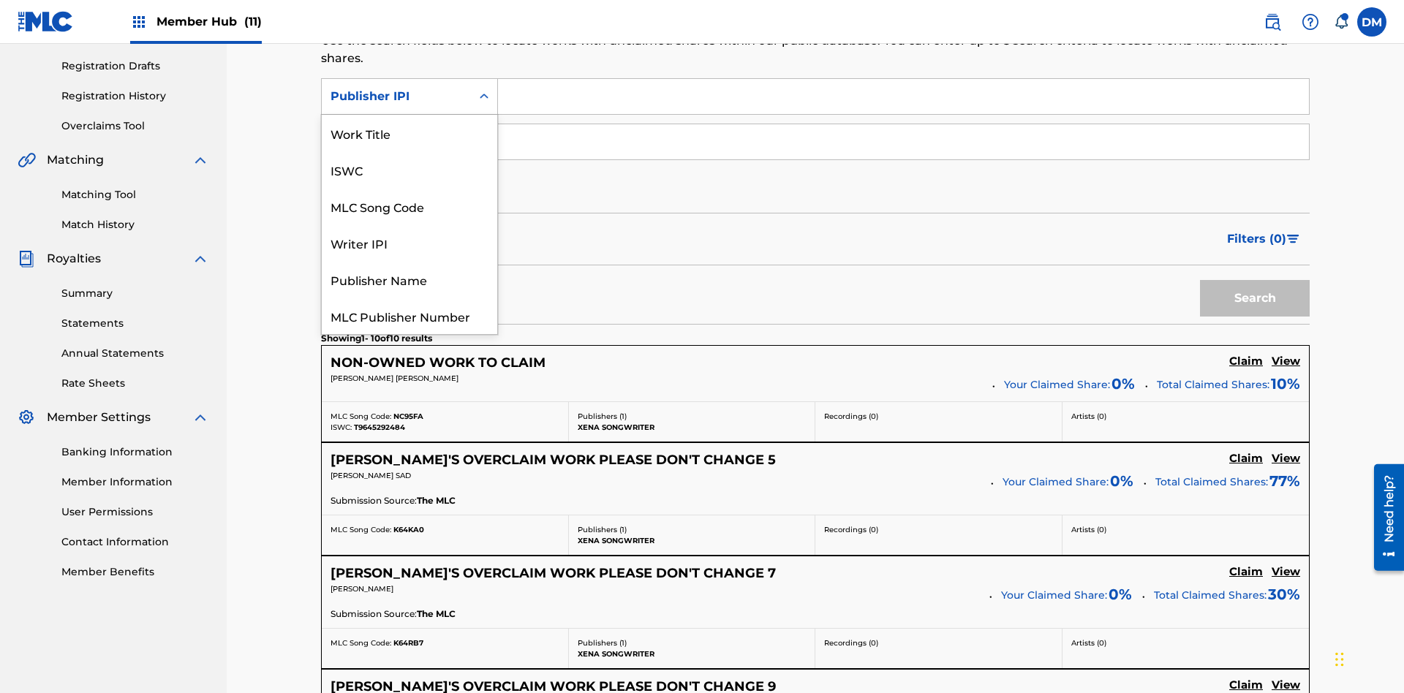
scroll to position [37, 0]
click at [409, 279] on div "MLC Publisher Number" at bounding box center [409, 279] width 175 height 37
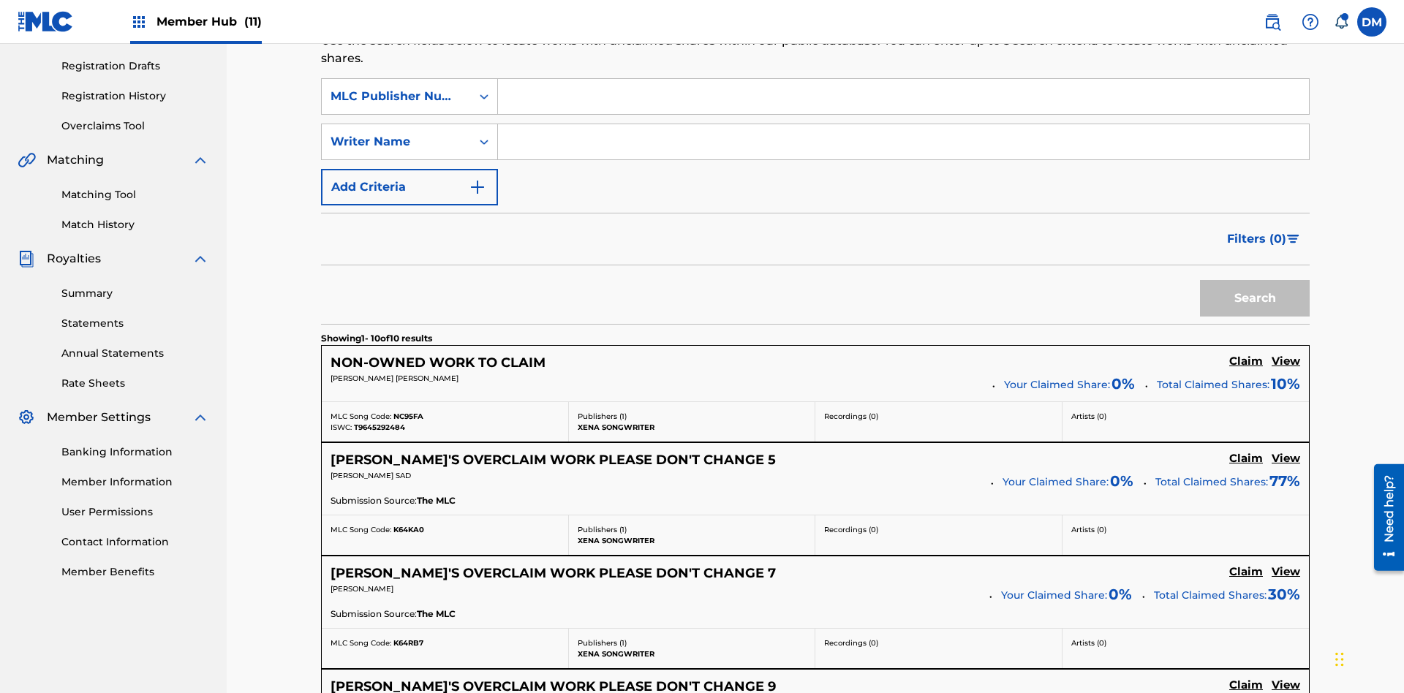
click at [903, 105] on input "Search Form" at bounding box center [903, 96] width 811 height 35
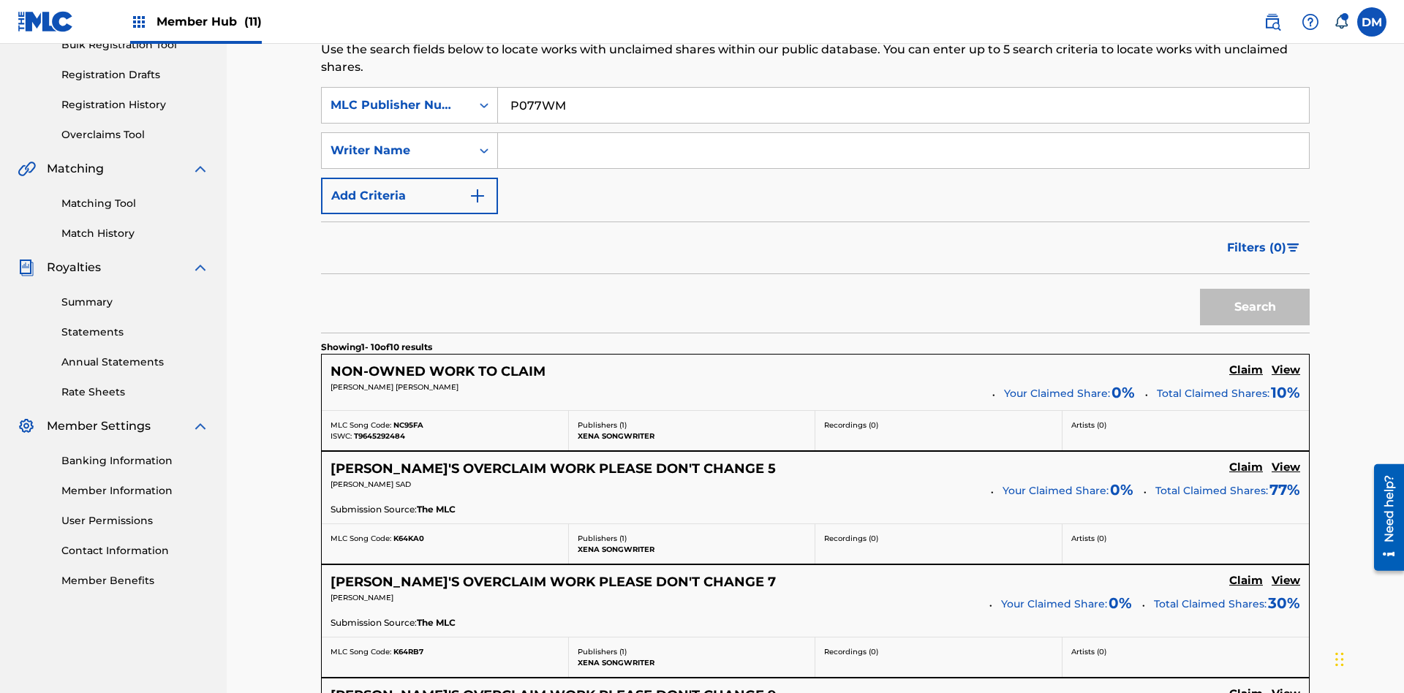
type input "P077WM"
click at [1254, 289] on button "Search" at bounding box center [1255, 307] width 110 height 37
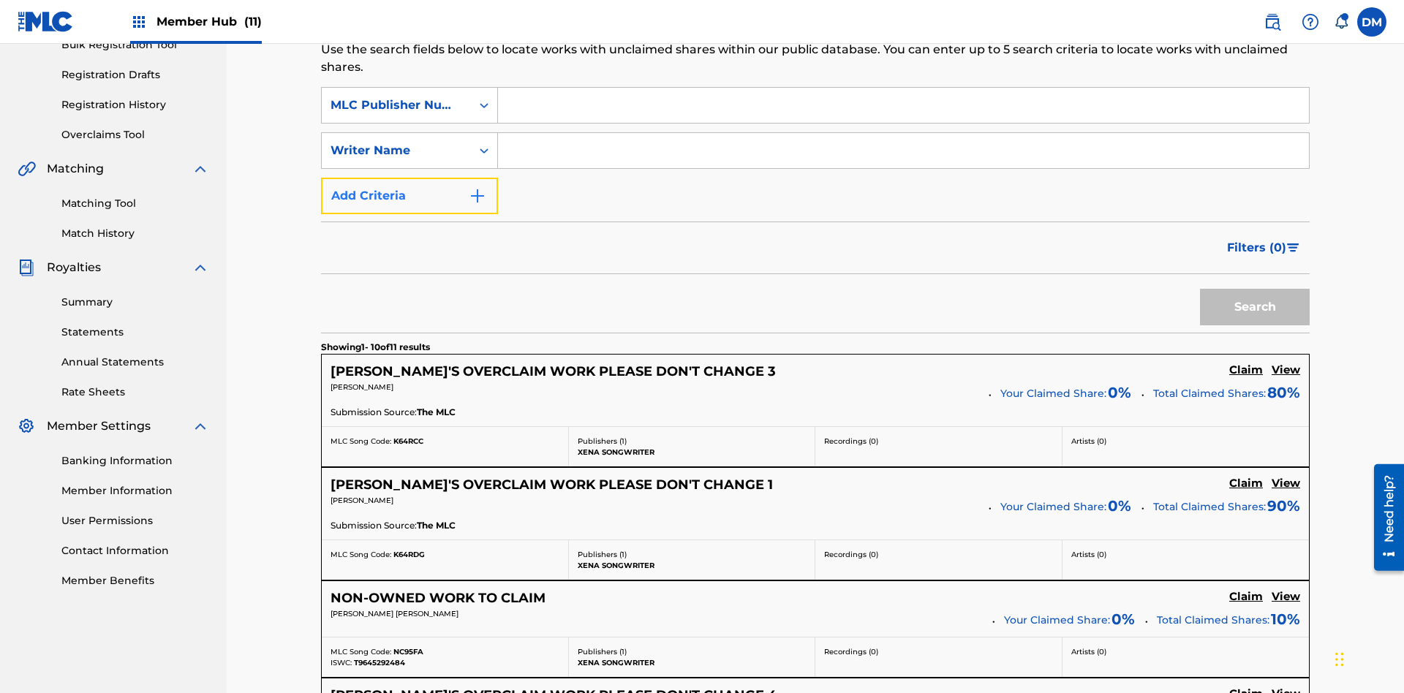
click at [409, 178] on button "Add Criteria" at bounding box center [409, 196] width 177 height 37
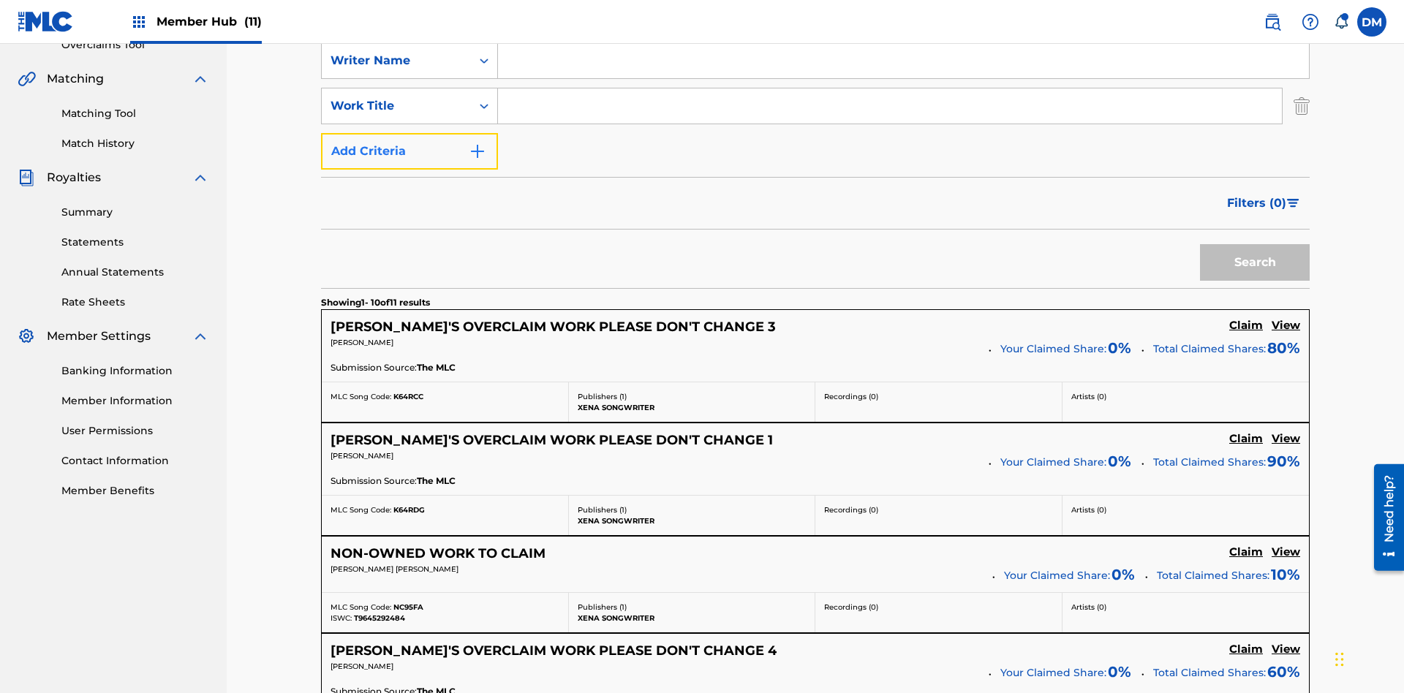
click at [409, 133] on button "Add Criteria" at bounding box center [409, 151] width 177 height 37
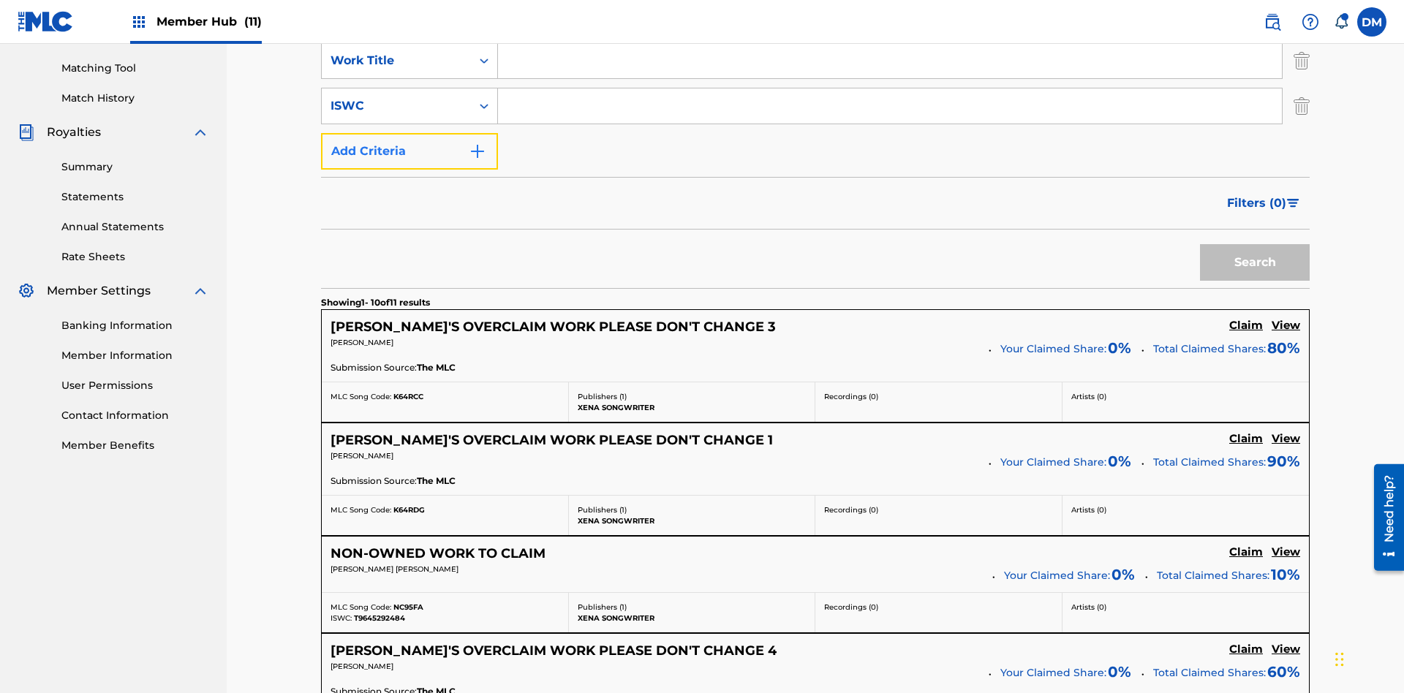
click at [409, 133] on button "Add Criteria" at bounding box center [409, 151] width 177 height 37
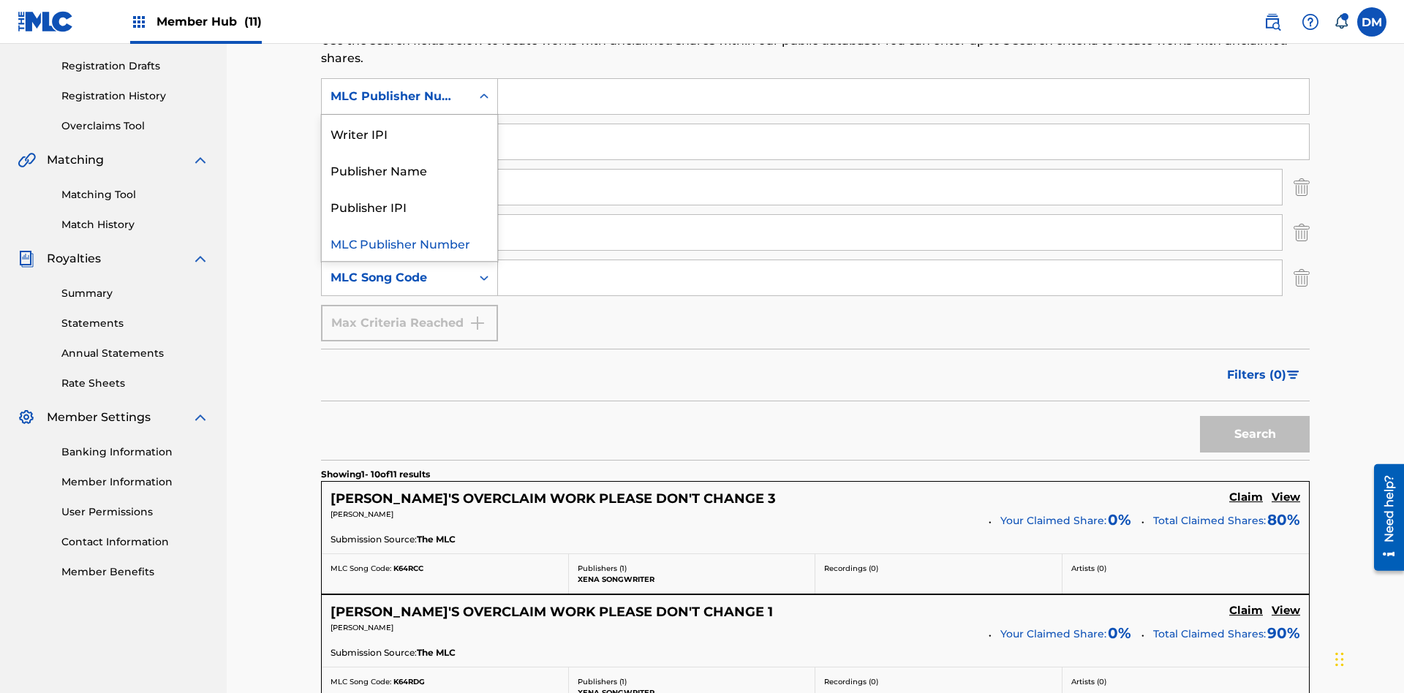
click at [409, 170] on div "Publisher Name" at bounding box center [409, 169] width 175 height 37
click at [396, 133] on div "Writer Name" at bounding box center [396, 142] width 132 height 18
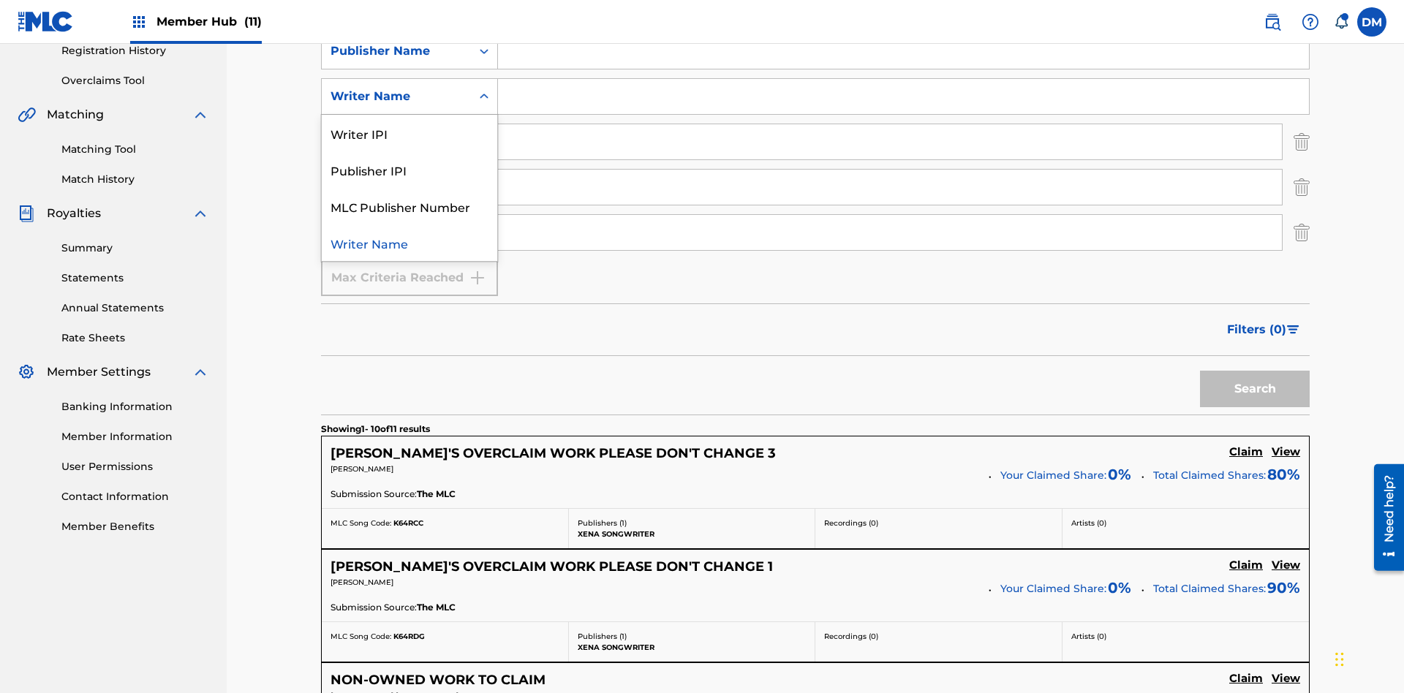
click at [409, 170] on div "Publisher IPI" at bounding box center [409, 169] width 175 height 37
click at [903, 69] on input "Search Form" at bounding box center [903, 51] width 811 height 35
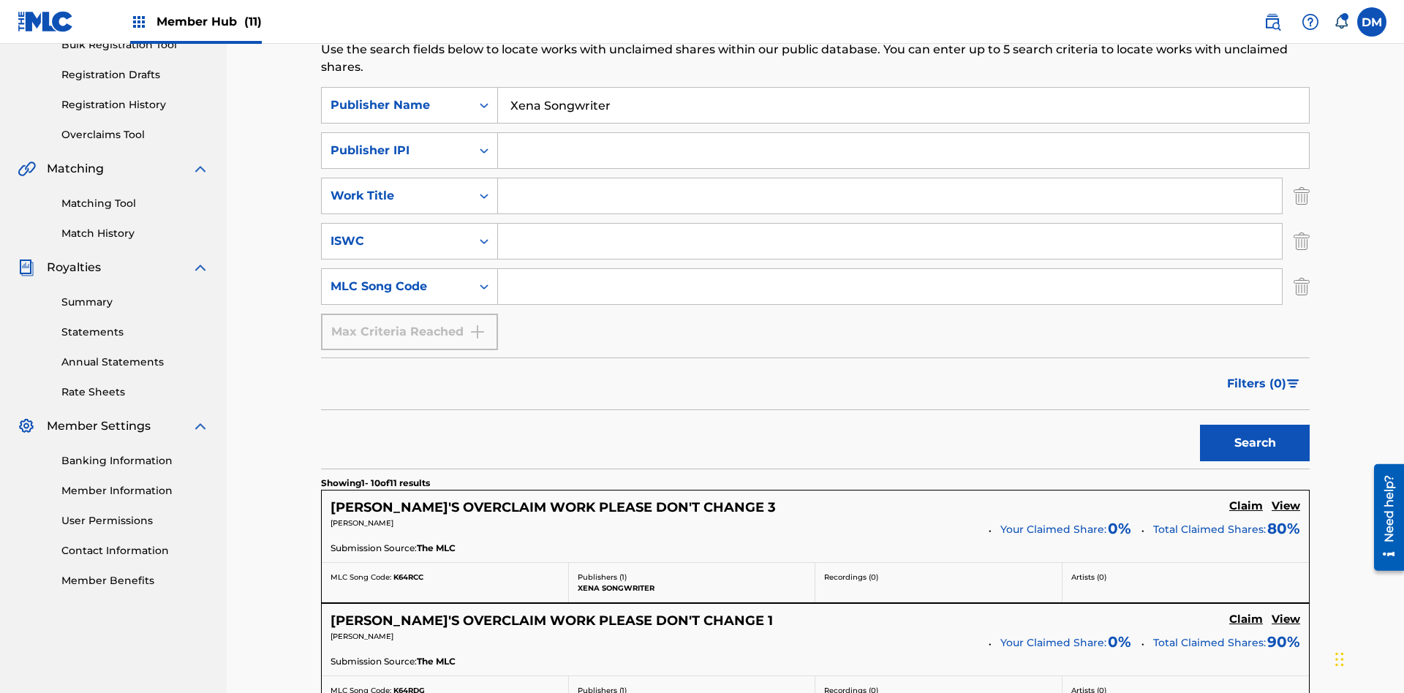
type input "Xena Songwriter"
click at [903, 133] on input "Search Form" at bounding box center [903, 150] width 811 height 35
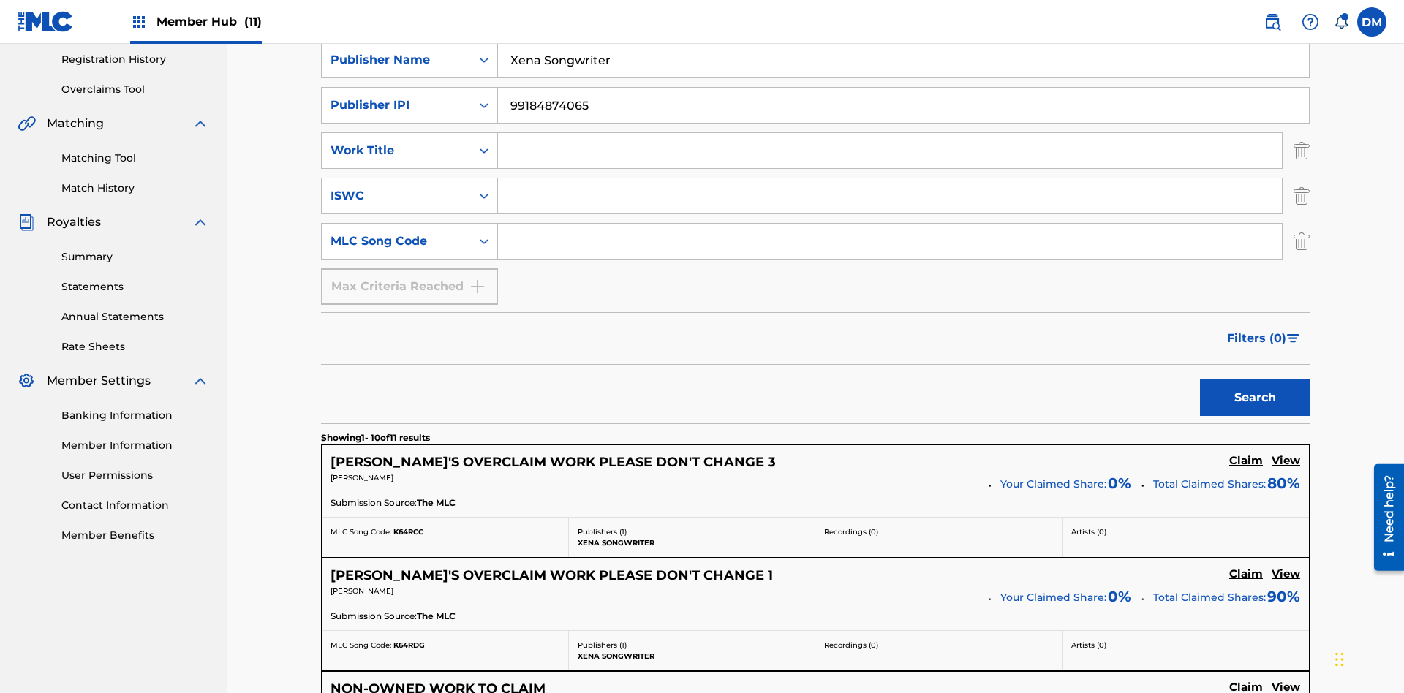
type input "99184874065"
click at [890, 133] on input "Search Form" at bounding box center [890, 150] width 784 height 35
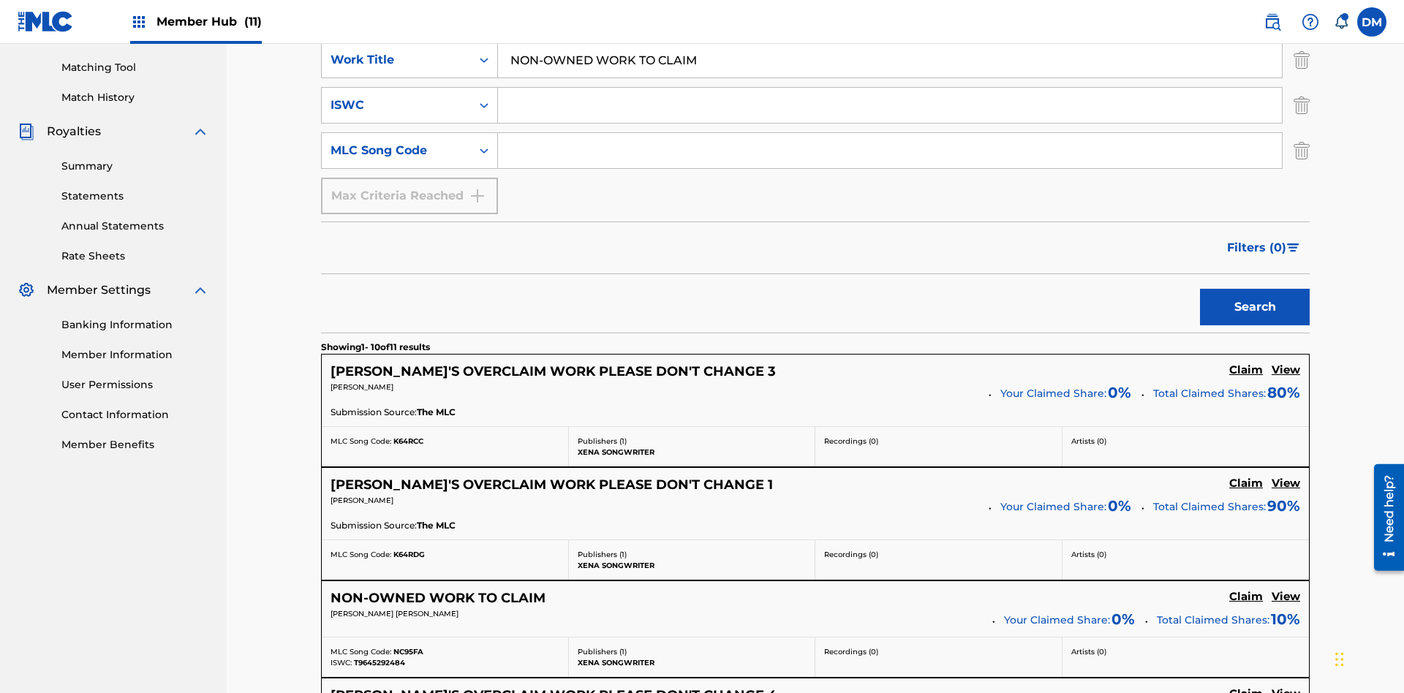
type input "NON-OWNED WORK TO CLAIM"
click at [890, 105] on input "Search Form" at bounding box center [890, 105] width 784 height 35
type input "T9645292484"
click at [890, 133] on input "Search Form" at bounding box center [890, 150] width 784 height 35
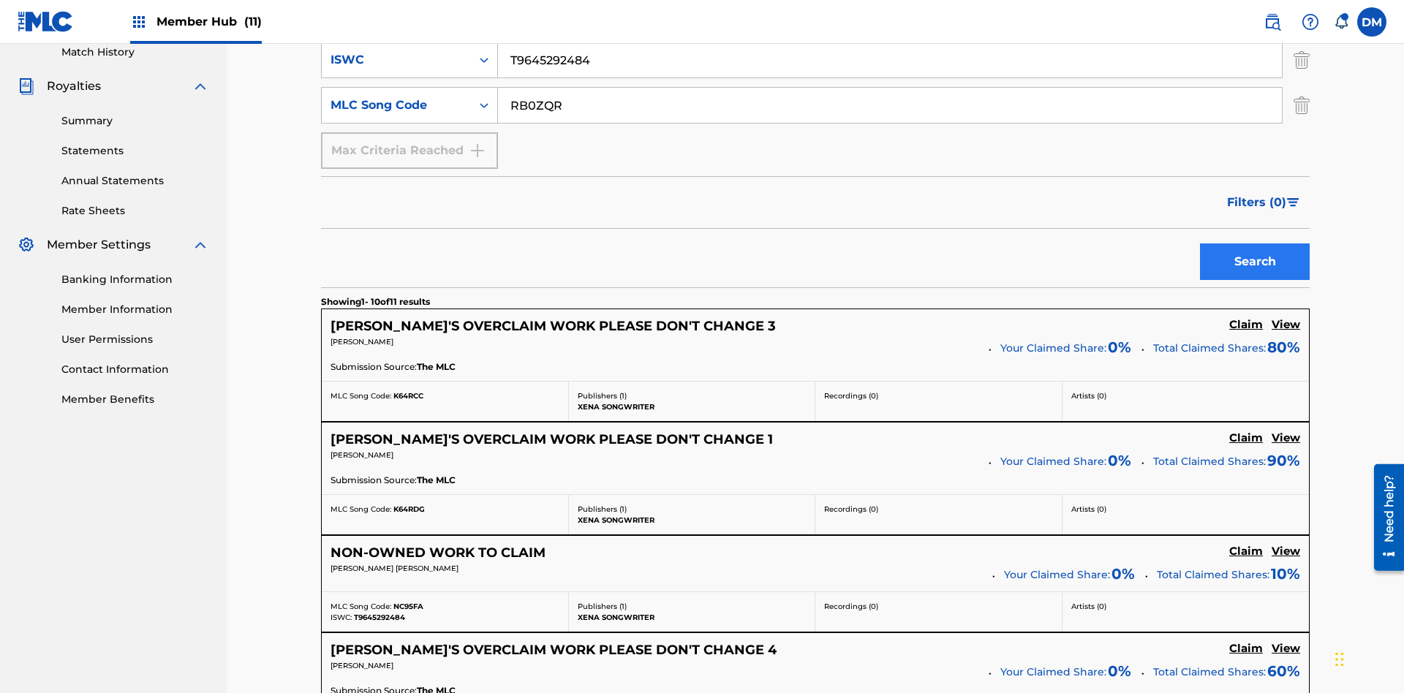
type input "RB0ZQR"
click at [1254, 243] on button "Search" at bounding box center [1255, 261] width 110 height 37
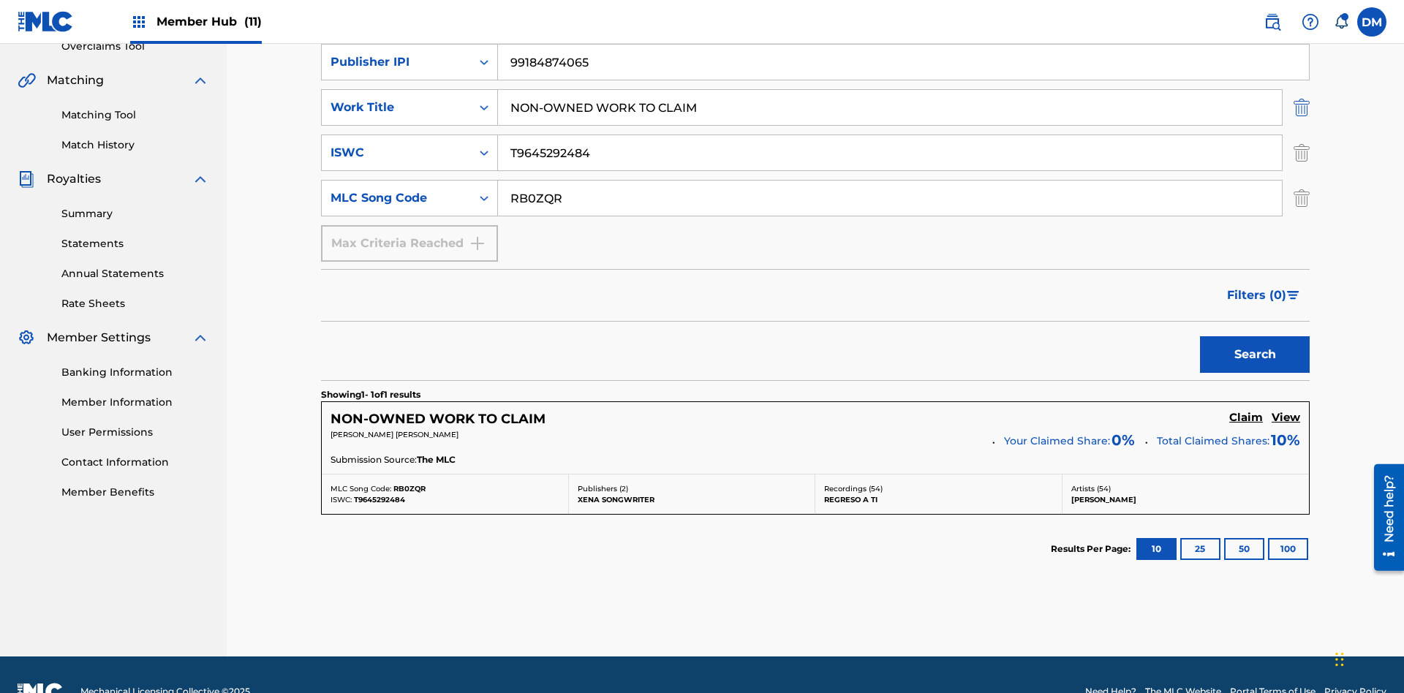
click at [1301, 106] on img "Search Form" at bounding box center [1301, 107] width 16 height 37
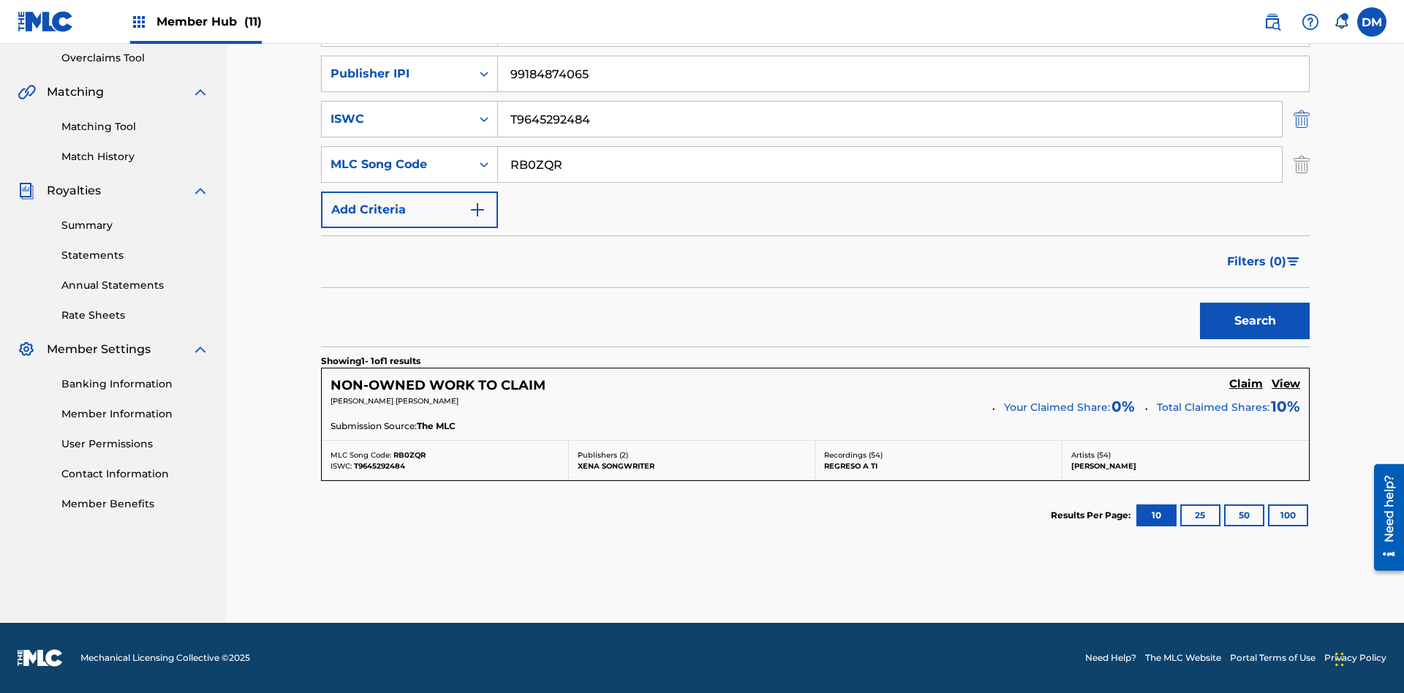
click at [1301, 119] on img "Search Form" at bounding box center [1301, 119] width 16 height 37
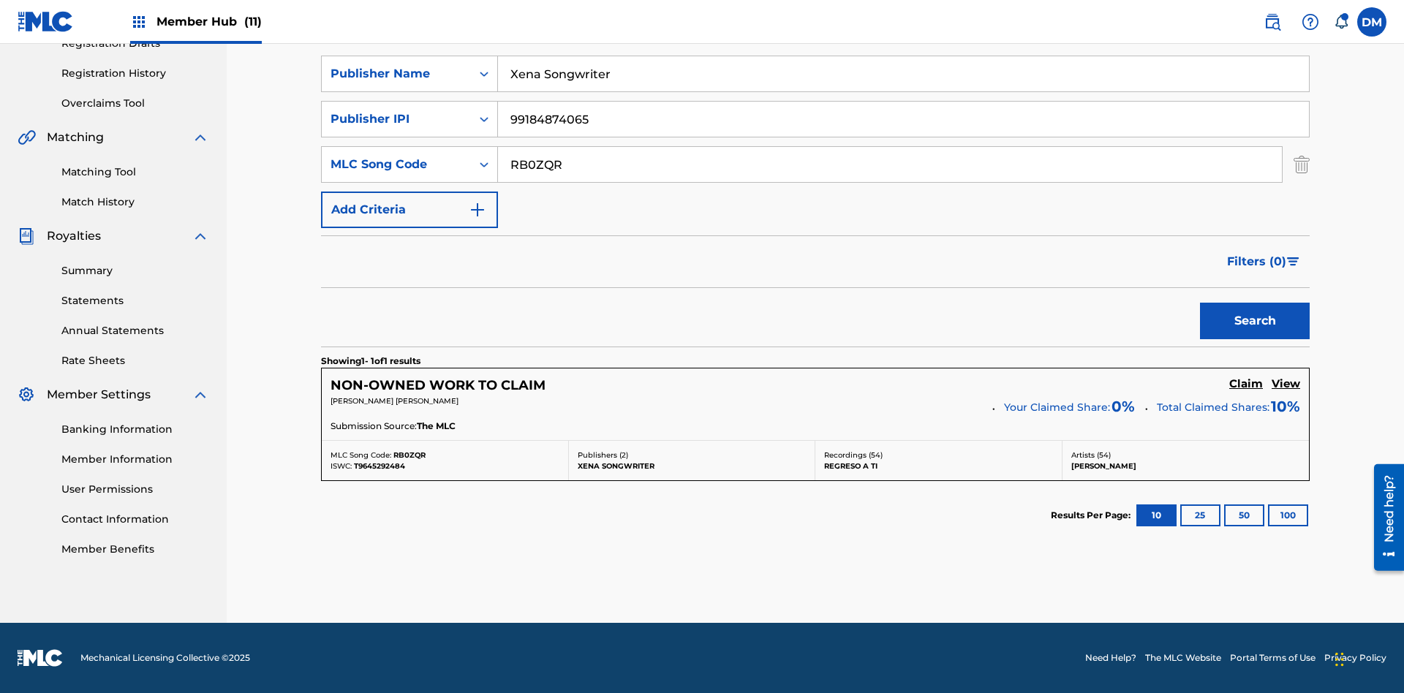
click at [890, 164] on input "RB0ZQR" at bounding box center [890, 164] width 784 height 35
click at [903, 91] on input "Xena Songwriter" at bounding box center [903, 73] width 811 height 35
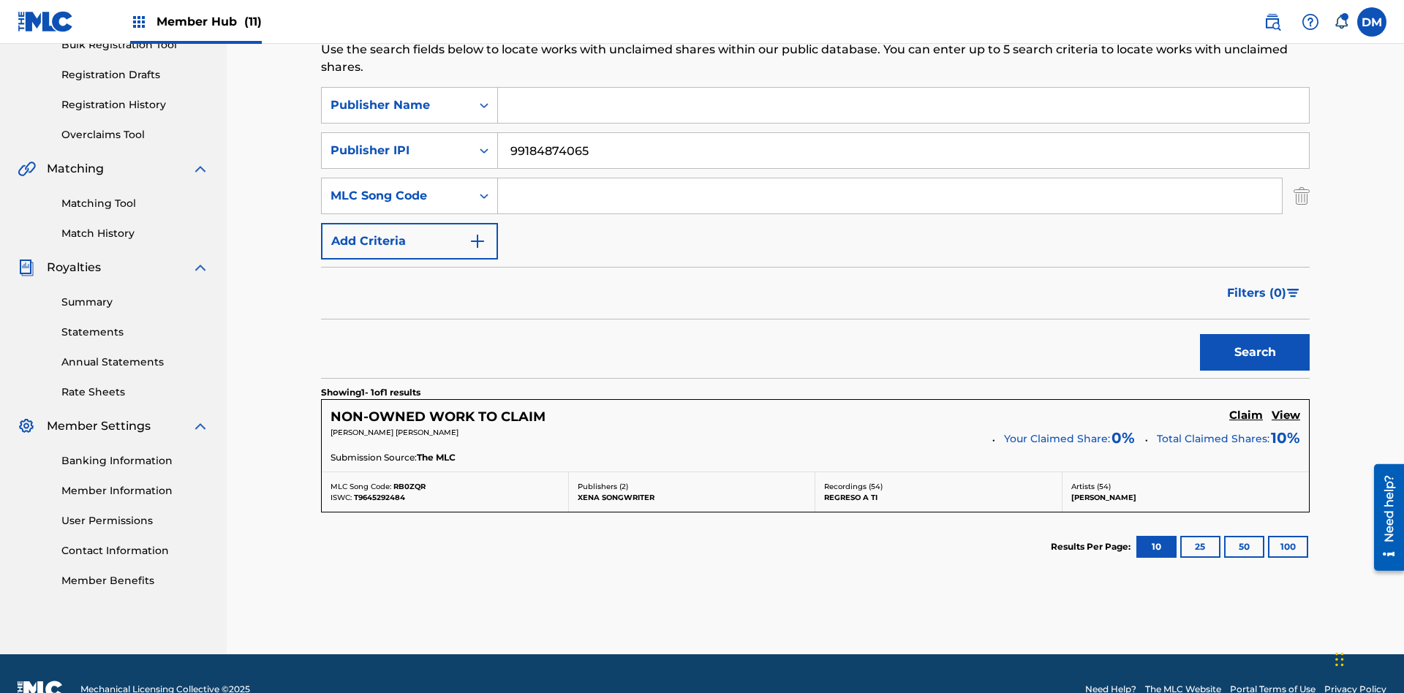
click at [903, 133] on input "99184874065" at bounding box center [903, 150] width 811 height 35
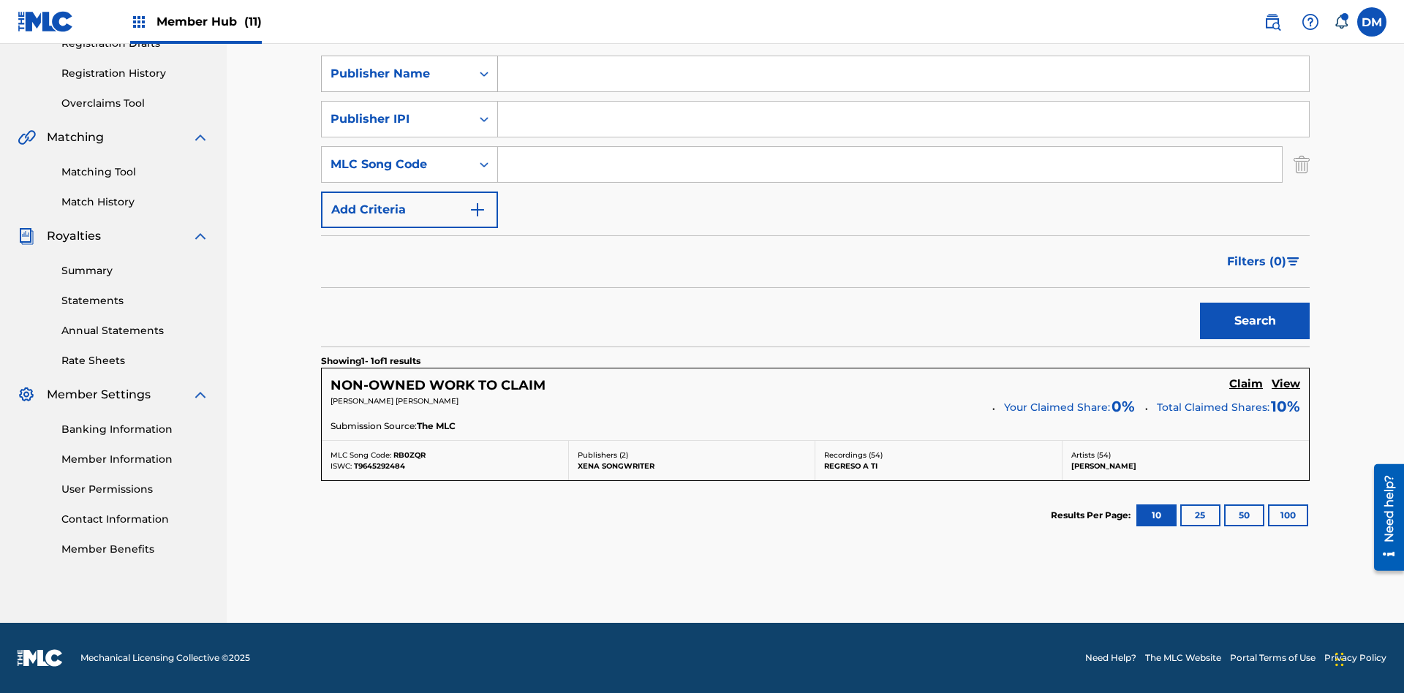
click at [396, 83] on div "Publisher Name" at bounding box center [396, 74] width 132 height 18
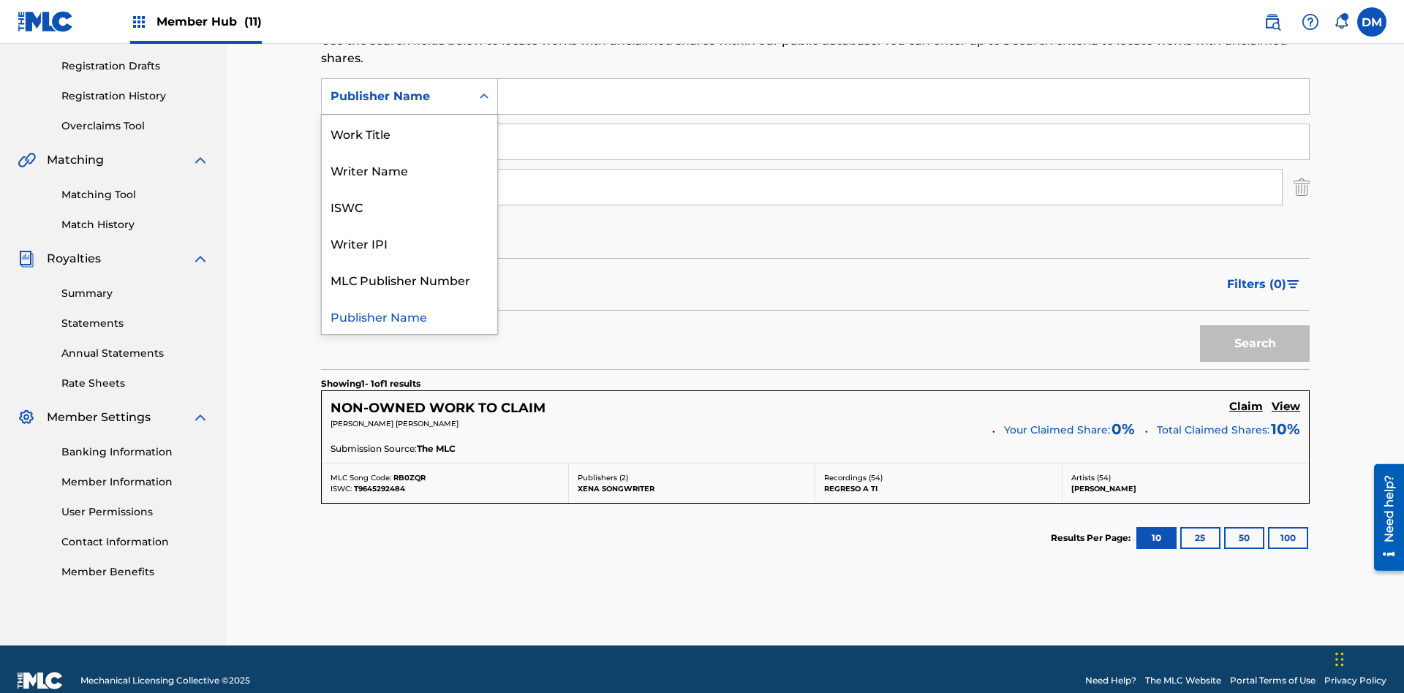
click at [409, 243] on div "Writer IPI" at bounding box center [409, 242] width 175 height 37
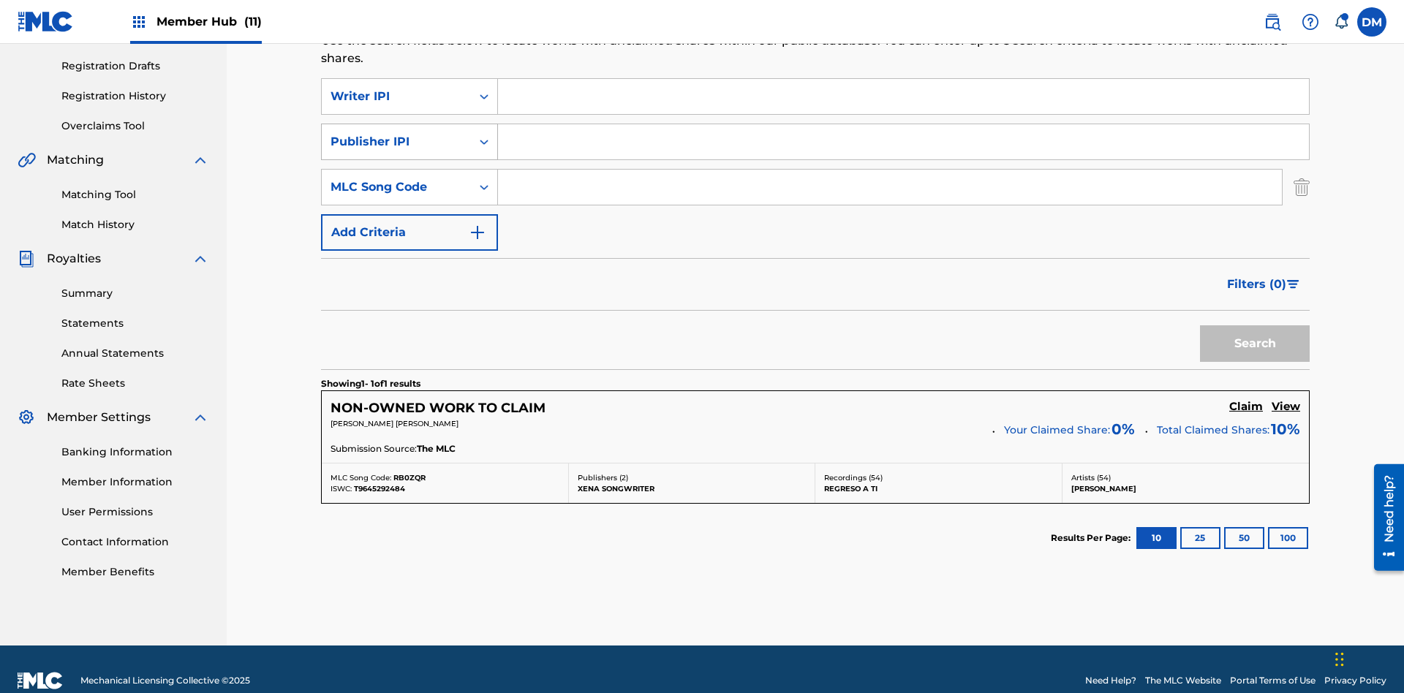
click at [396, 133] on div "Publisher IPI" at bounding box center [396, 142] width 132 height 18
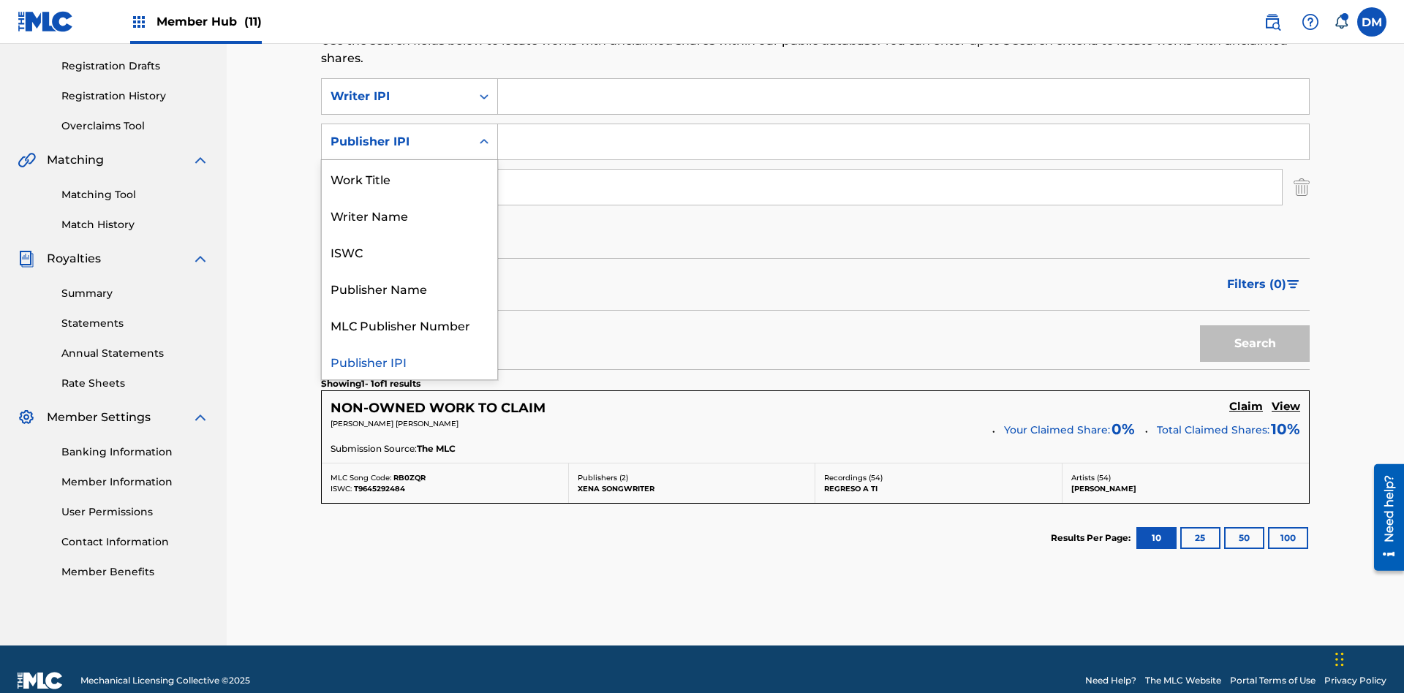
scroll to position [262, 0]
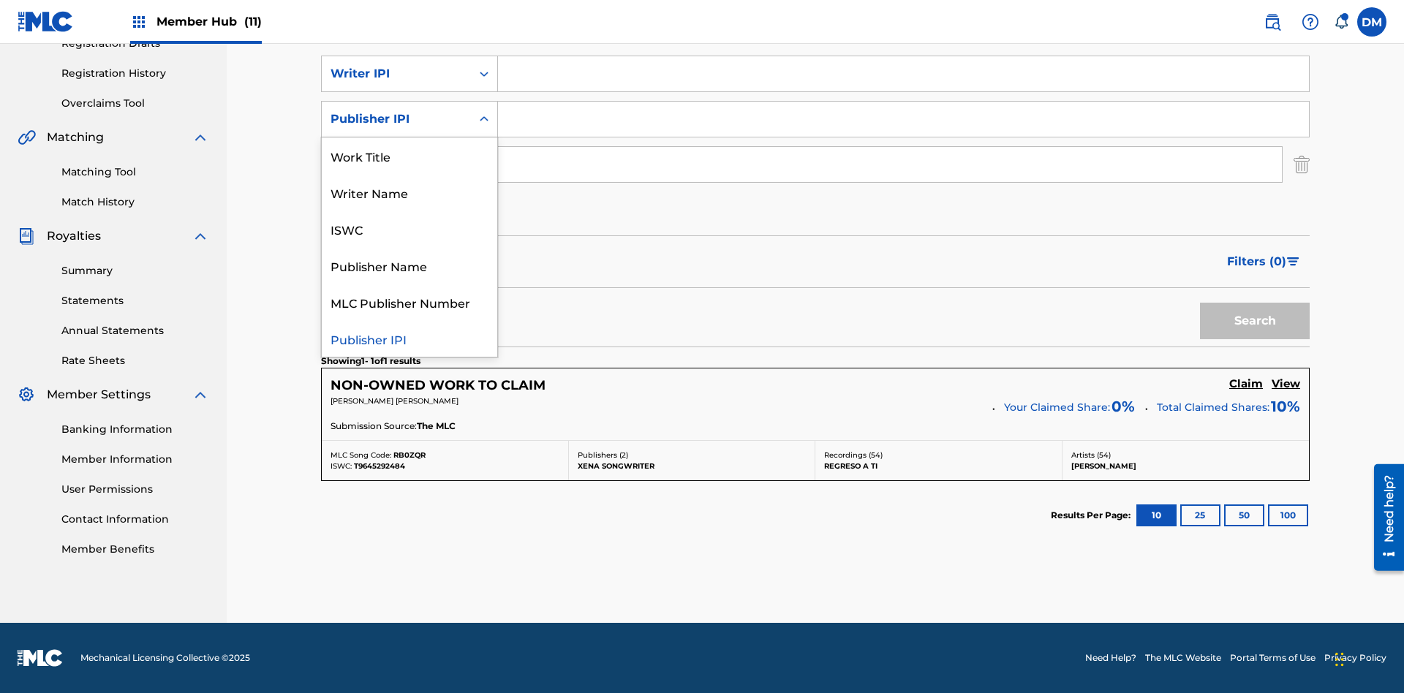
click at [409, 302] on div "MLC Publisher Number" at bounding box center [409, 302] width 175 height 37
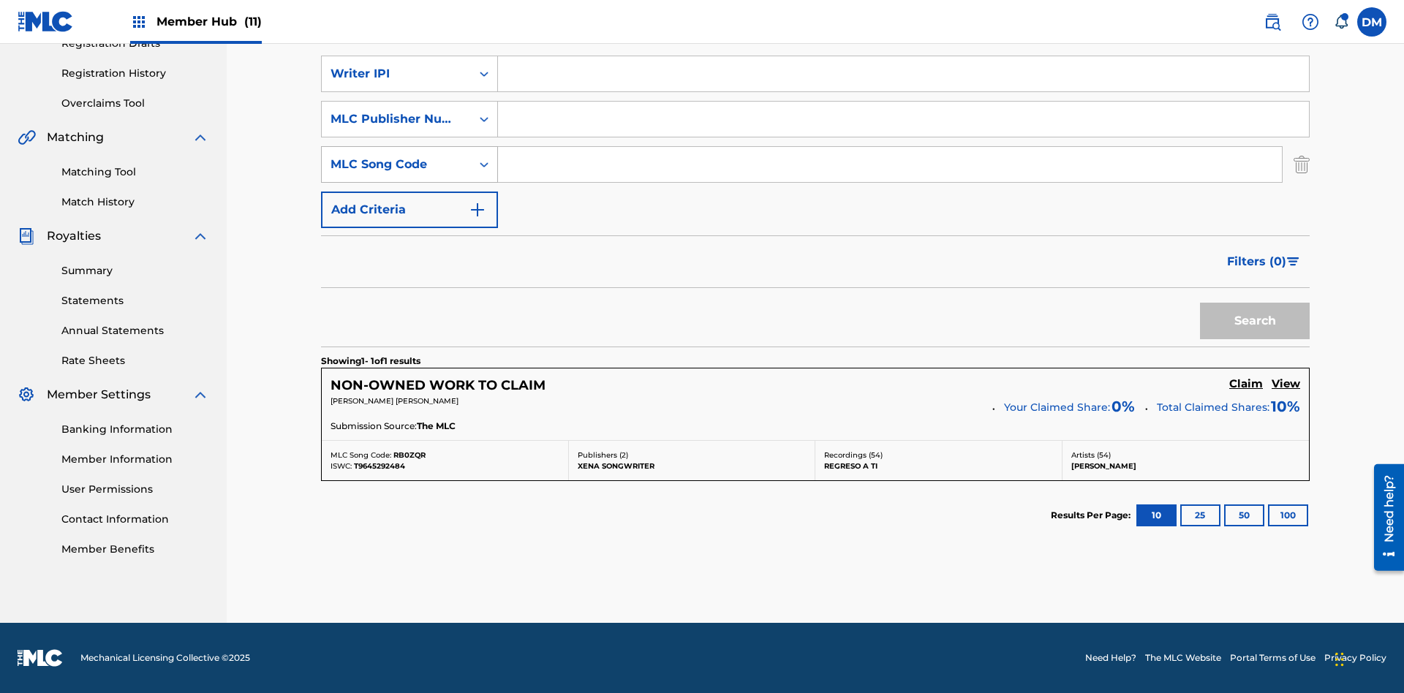
click at [396, 164] on div "MLC Song Code" at bounding box center [396, 165] width 132 height 18
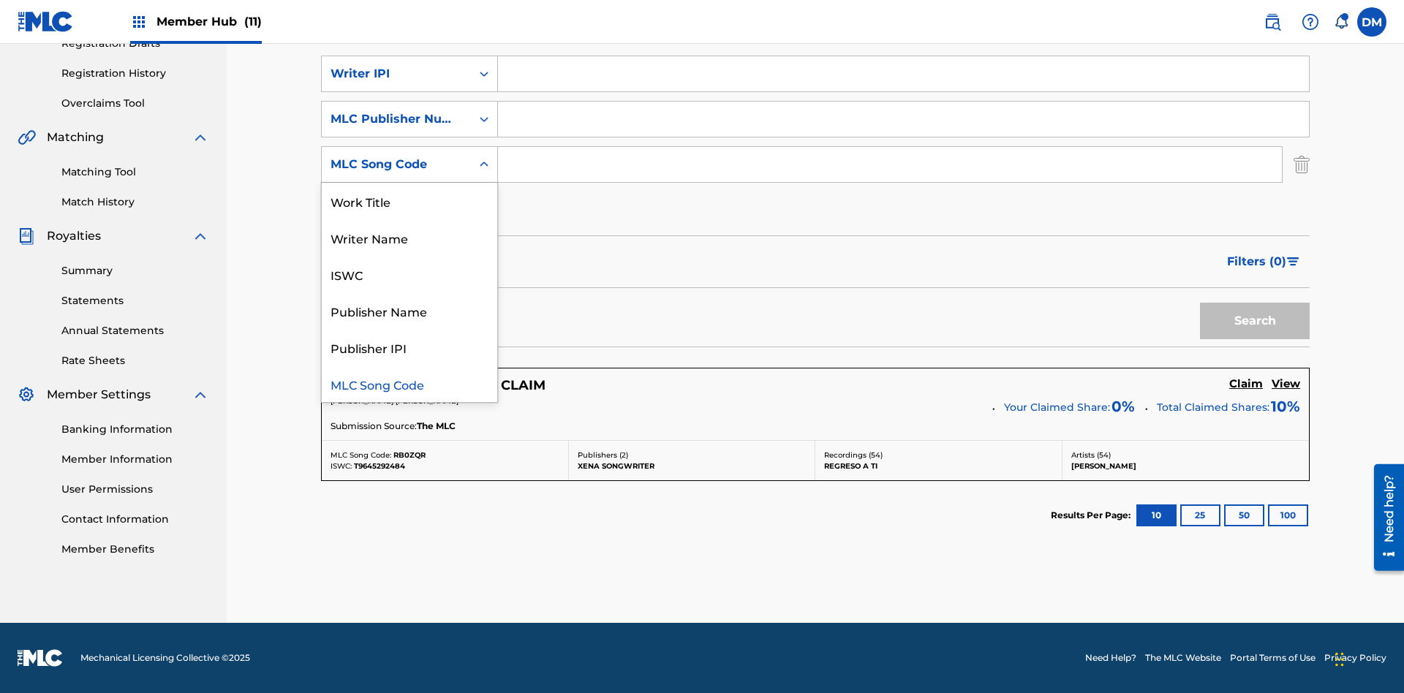
click at [409, 238] on div "Writer Name" at bounding box center [409, 237] width 175 height 37
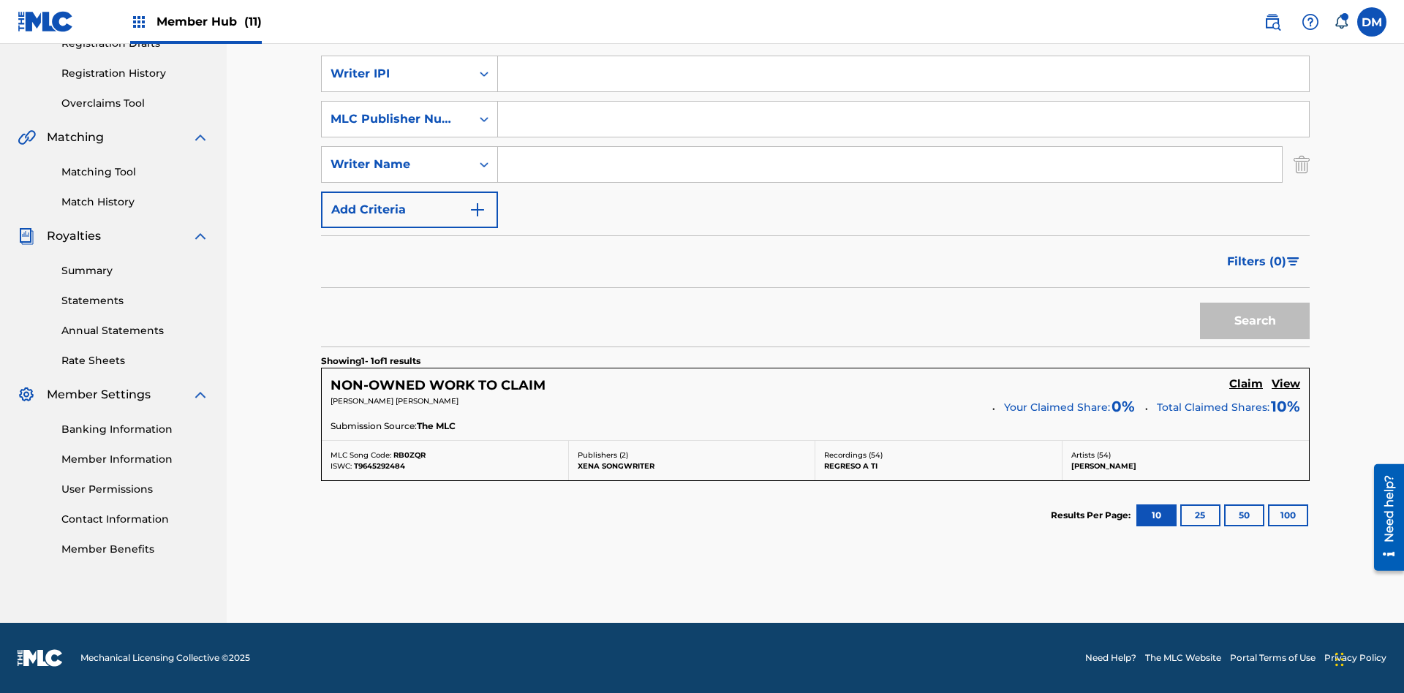
click at [903, 91] on input "Search Form" at bounding box center [903, 73] width 811 height 35
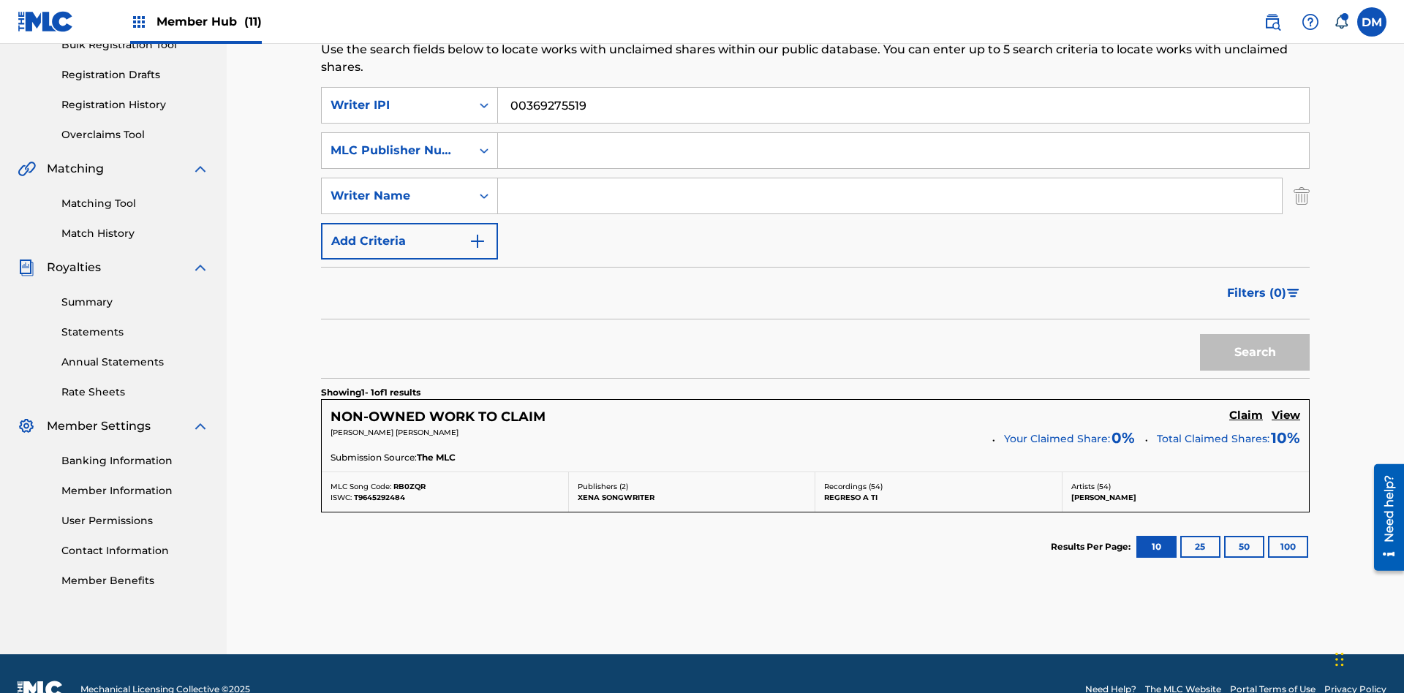
type input "00369275519"
click at [903, 133] on input "Search Form" at bounding box center [903, 150] width 811 height 35
